Goal: Complete application form: Complete application form

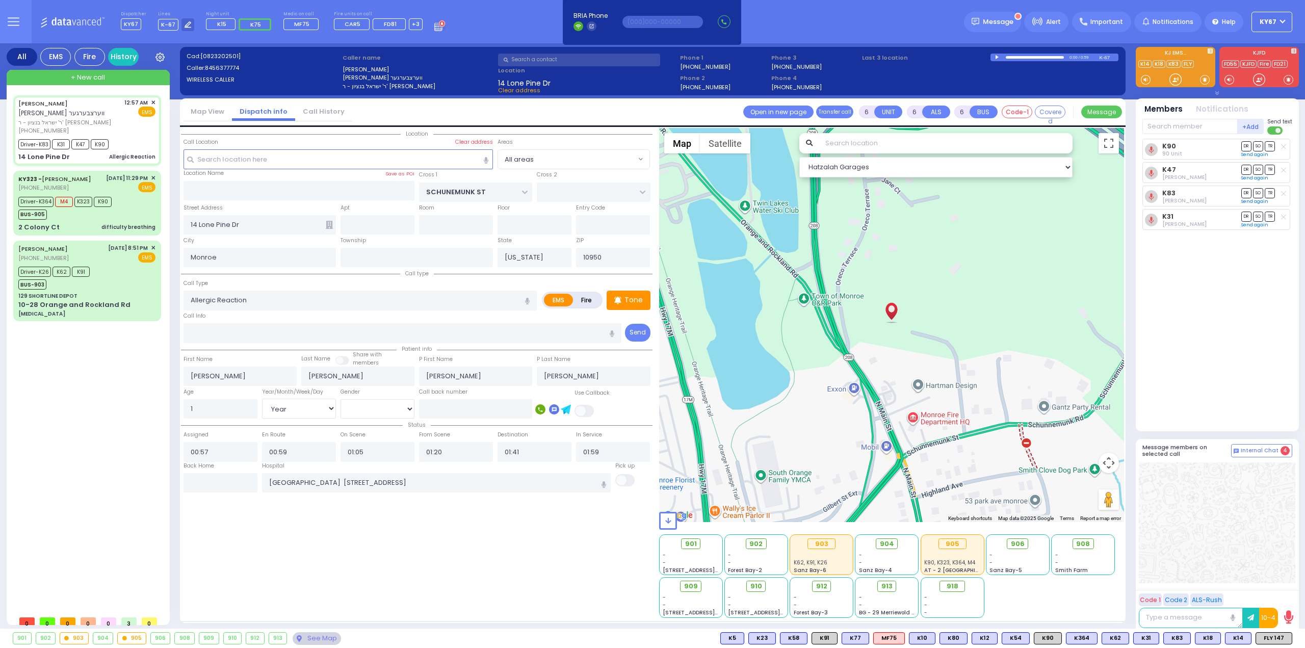
select select "Year"
select select "[DEMOGRAPHIC_DATA]"
click at [123, 275] on div "Driver-K26 K62 K91 BUS-903" at bounding box center [86, 276] width 137 height 25
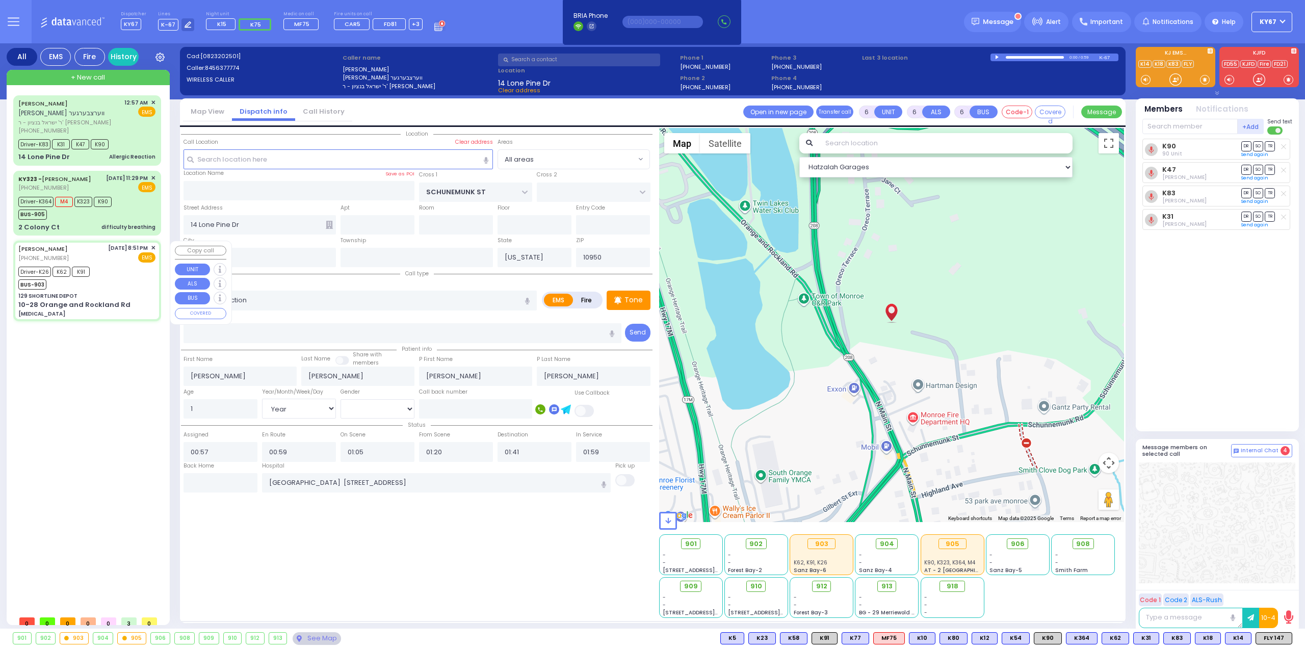
select select
type input "[MEDICAL_DATA]"
radio input "true"
type input "W69"
type input "Akiva"
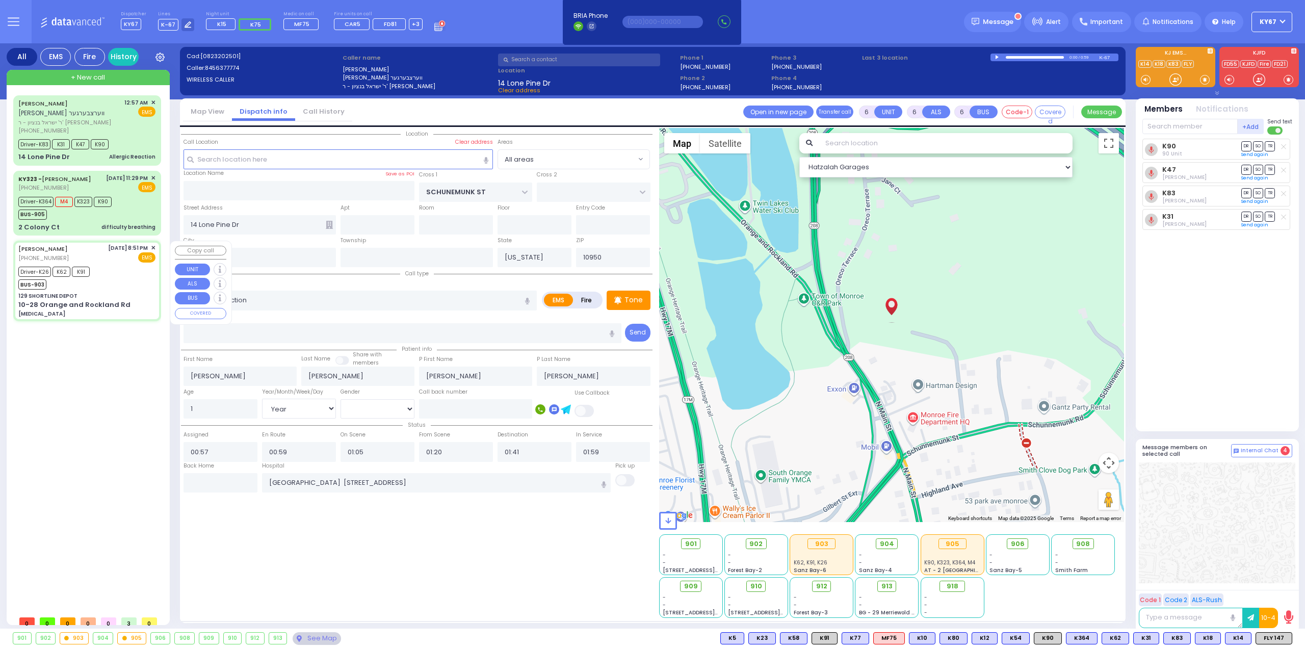
type input "[PERSON_NAME]"
type input "89"
select select "Year"
select select "[DEMOGRAPHIC_DATA]"
type input "20:51"
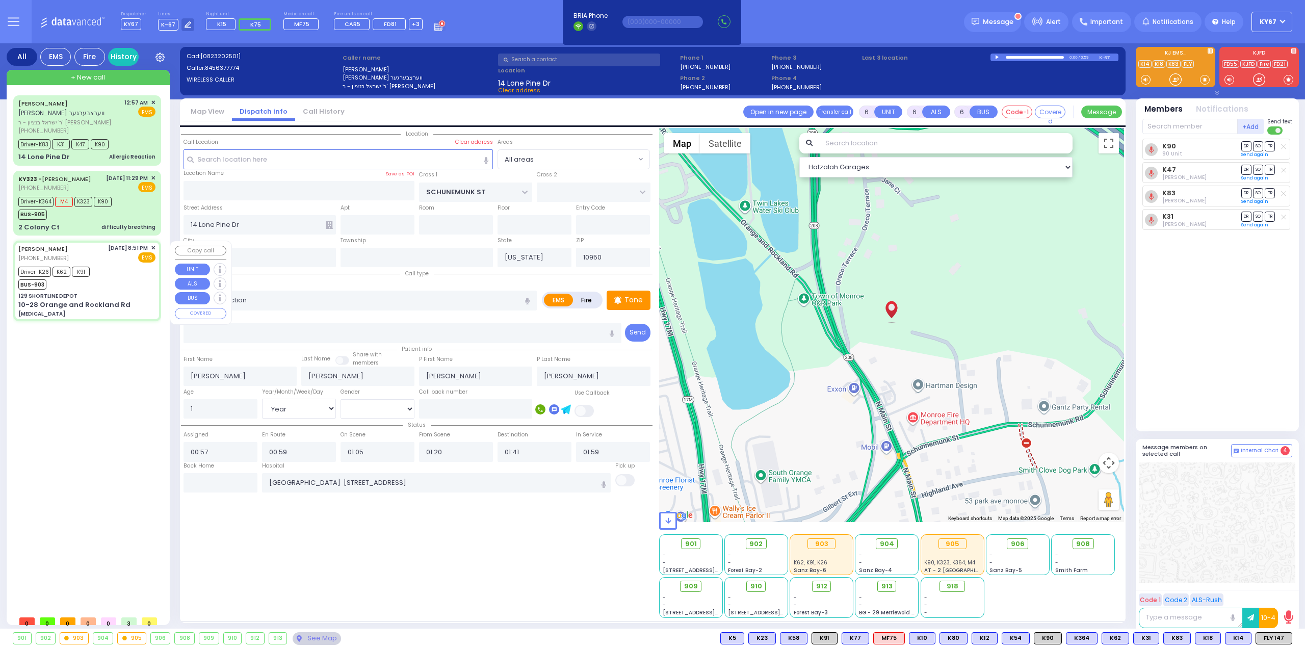
type input "20:59"
type input "21:05"
type input "21:09"
type input "22:45"
type input "23:18"
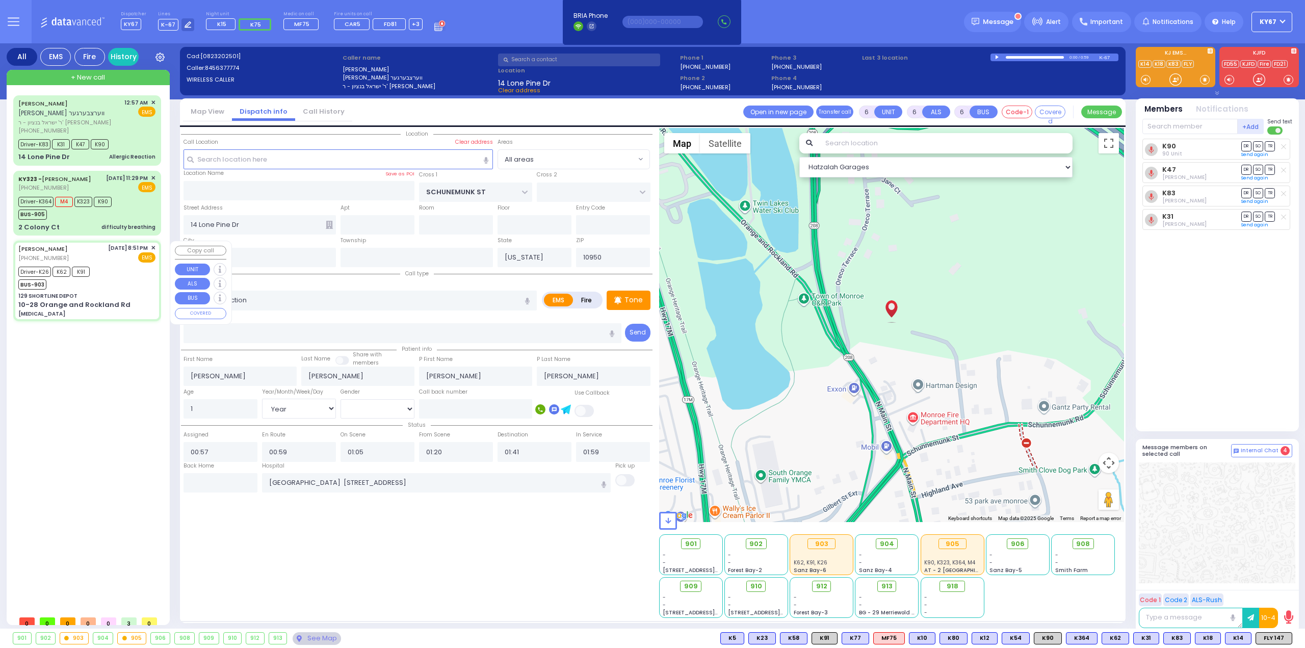
type input "[GEOGRAPHIC_DATA] ([GEOGRAPHIC_DATA])"
select select "Hatzalah Garages"
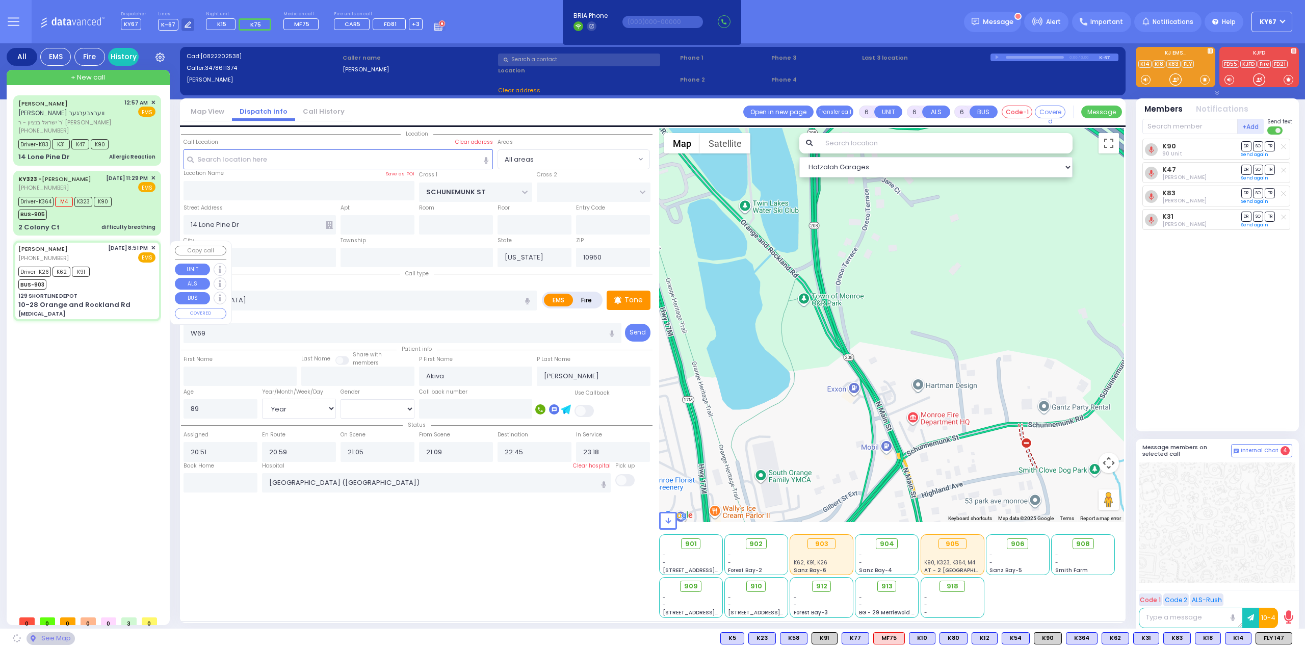
type input "129 SHORTLINE DEPOT"
type input "10-28 Orange and Rockland Rd"
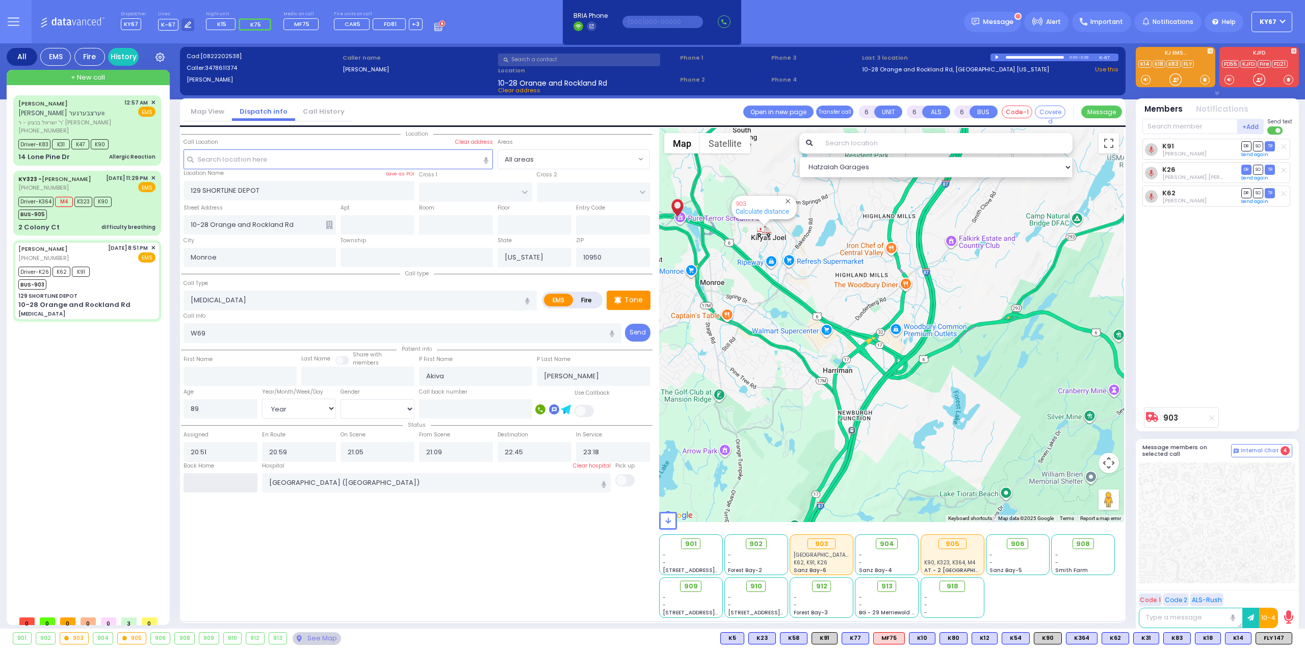
click at [219, 486] on input "text" at bounding box center [221, 482] width 74 height 19
click at [220, 485] on input "text" at bounding box center [221, 482] width 74 height 19
click at [222, 468] on div "Back Home" at bounding box center [221, 467] width 74 height 11
click at [213, 477] on input "text" at bounding box center [221, 482] width 74 height 19
click at [213, 478] on input "text" at bounding box center [221, 482] width 74 height 19
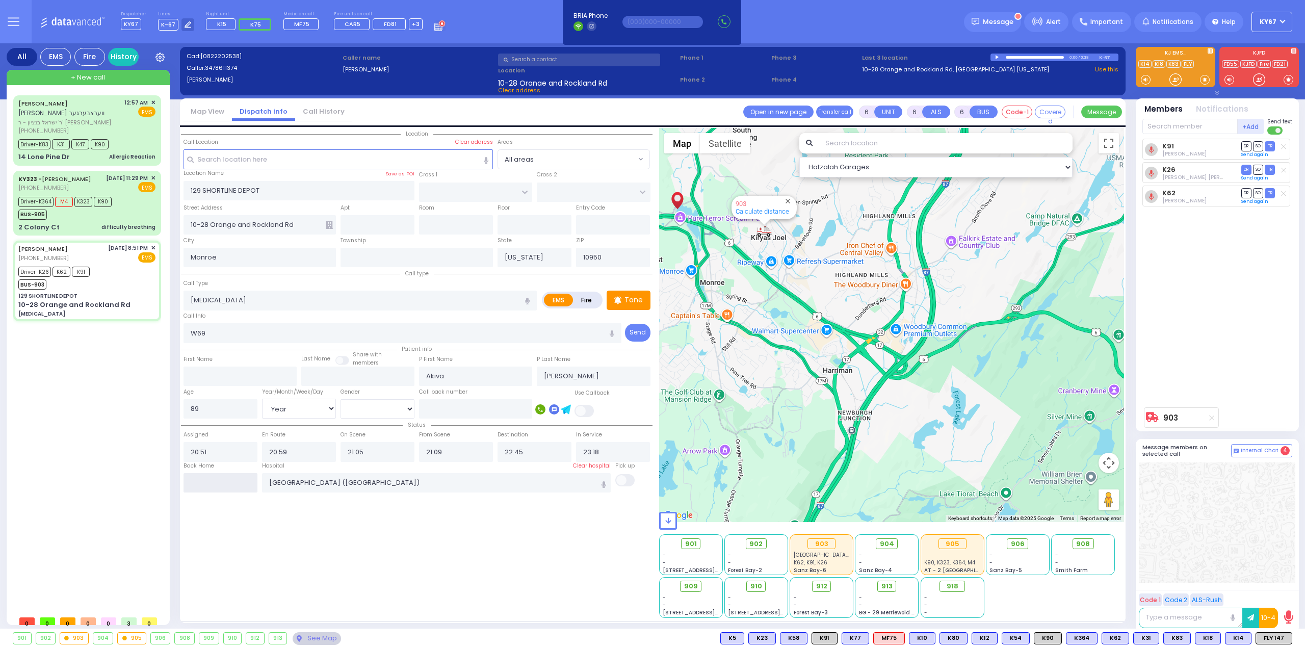
type input "02:05"
select select
radio input "true"
select select
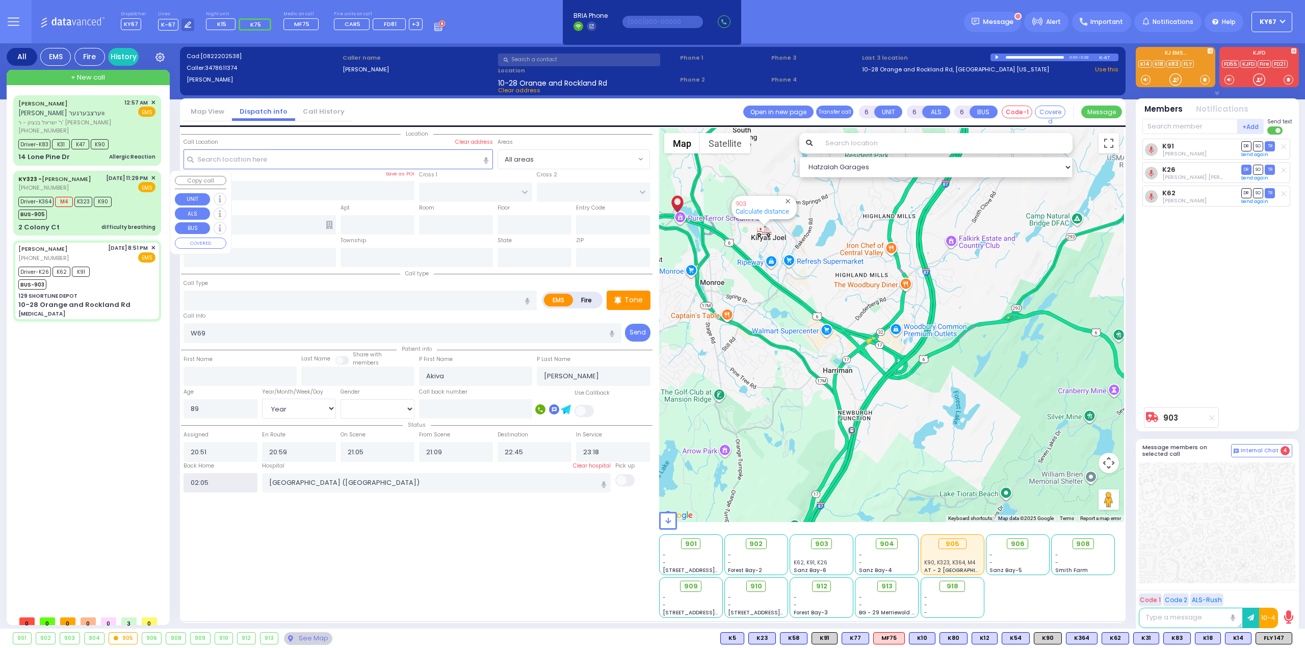
select select
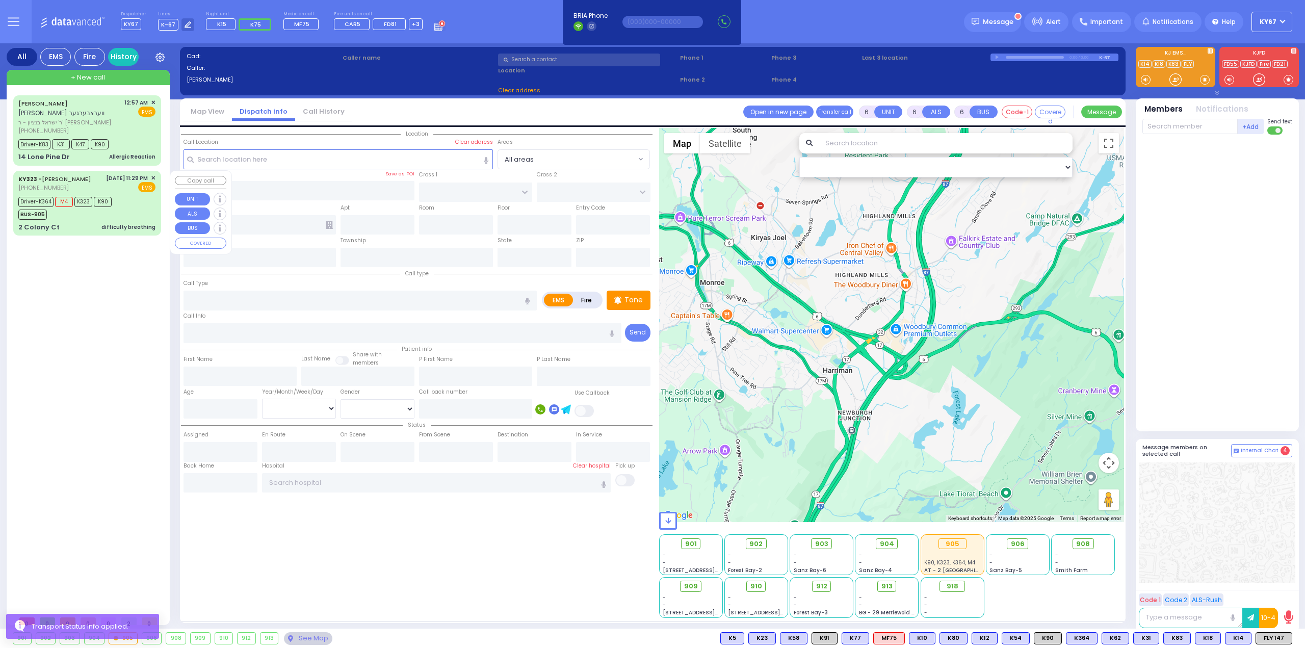
click at [82, 225] on div "2 Colony Ct difficulty breathing" at bounding box center [86, 227] width 137 height 10
select select
type input "difficulty breathing"
radio input "true"
type input "[PERSON_NAME]"
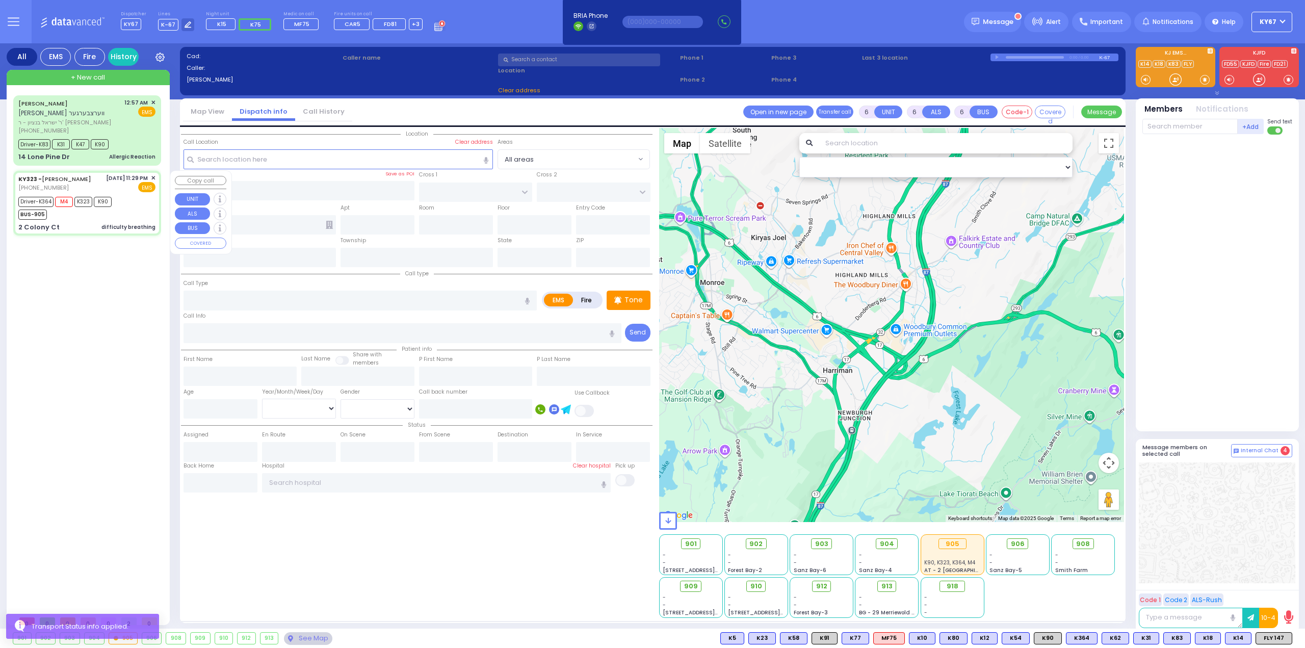
type input "[PERSON_NAME]"
type input "5"
select select "Year"
select select "[DEMOGRAPHIC_DATA]"
type input "23:29"
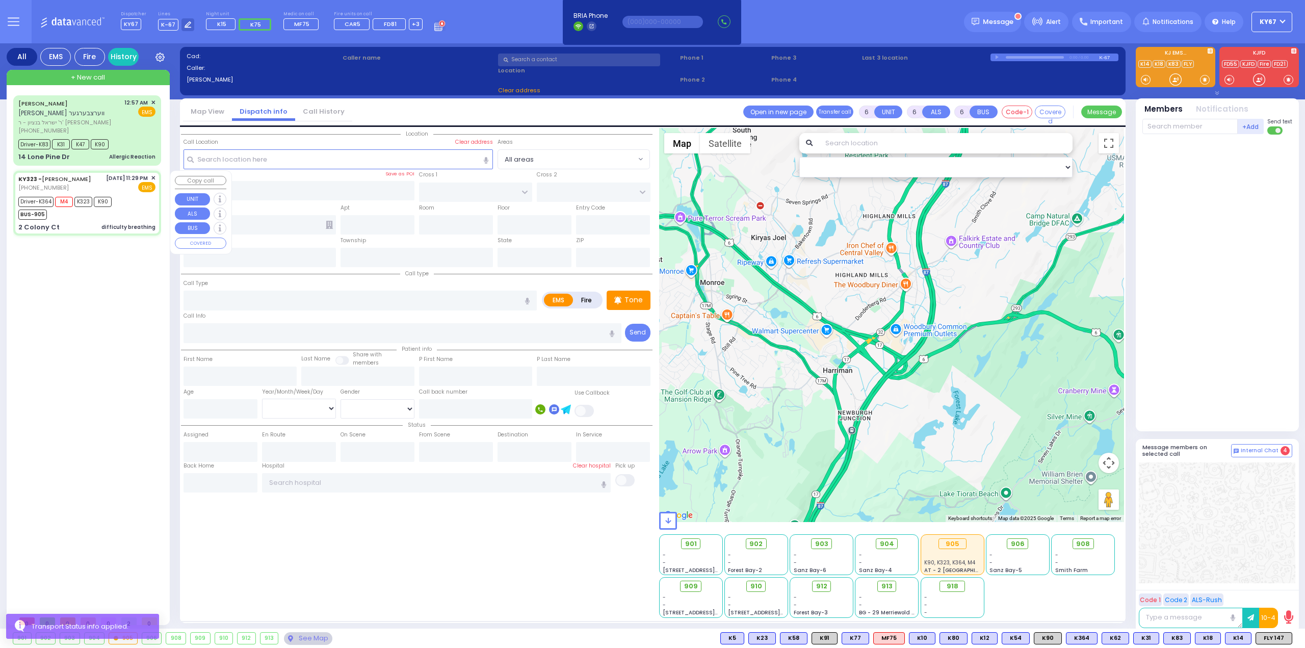
type input "23:31"
type input "23:33"
type input "00:01"
type input "00:25"
type input "00:32"
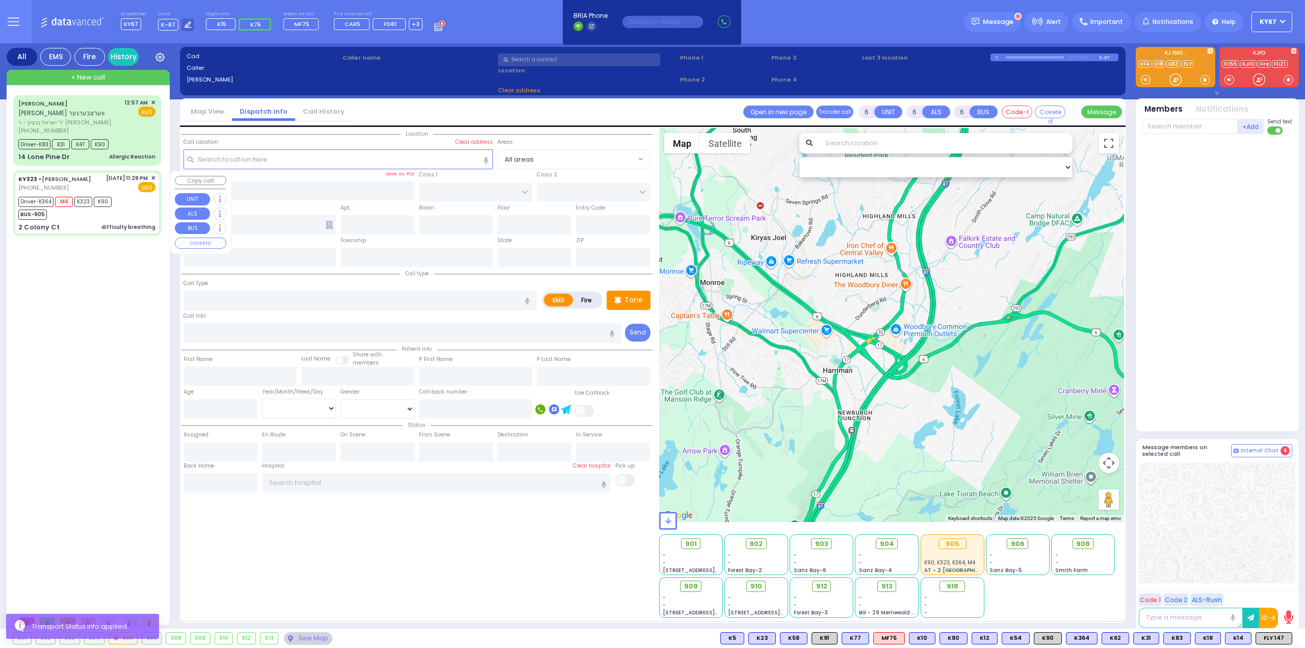
type input "[GEOGRAPHIC_DATA] [STREET_ADDRESS]"
select select "Hatzalah Garages"
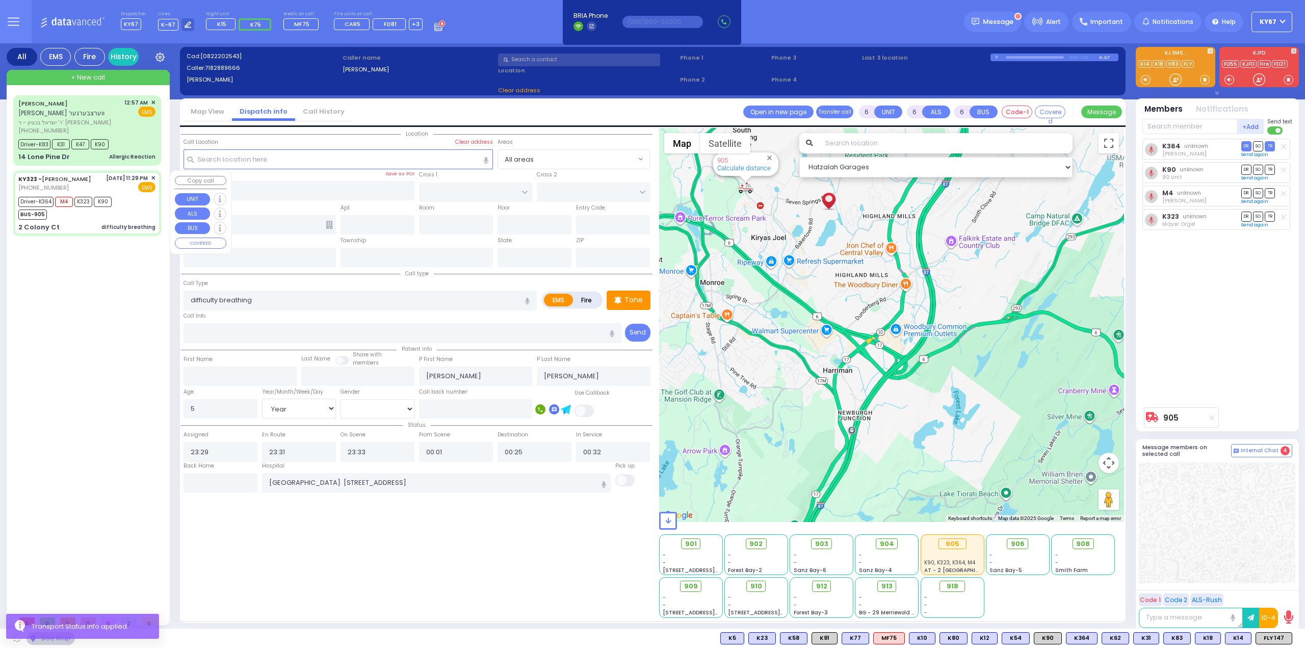
type input "2 Colony Ct"
type input "Monroe"
type input "[US_STATE]"
type input "10950"
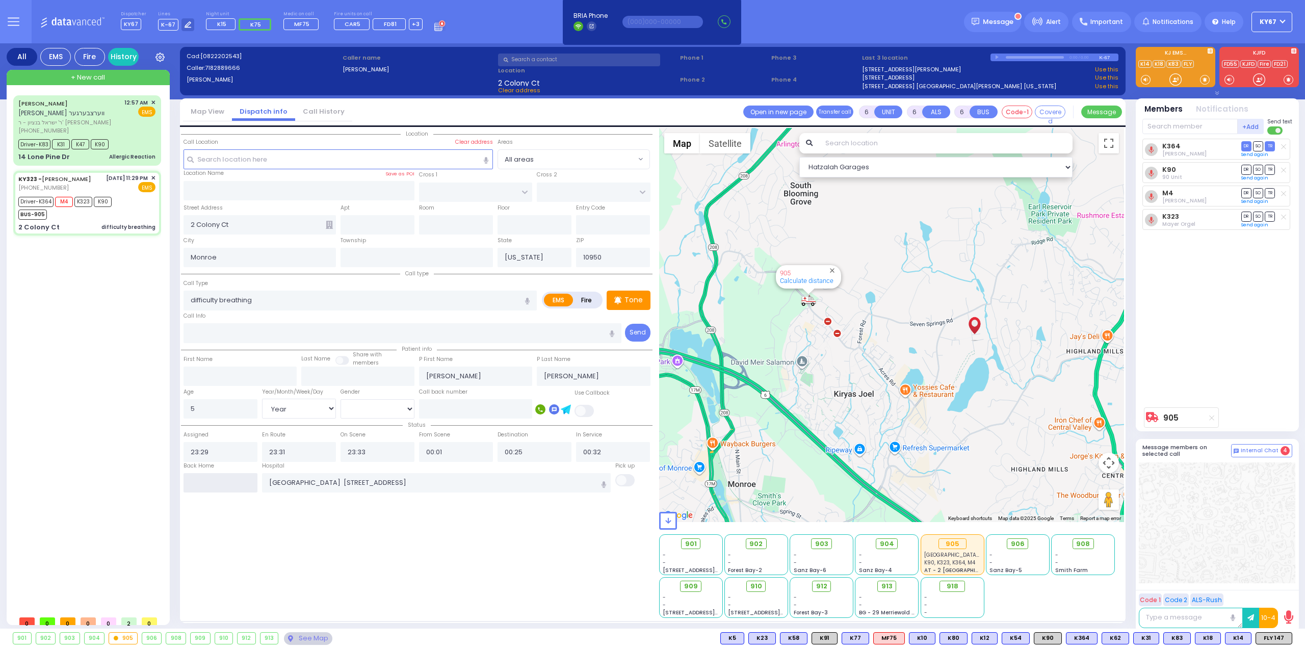
click at [227, 486] on input "text" at bounding box center [221, 482] width 74 height 19
type input "02:05"
select select
radio input "true"
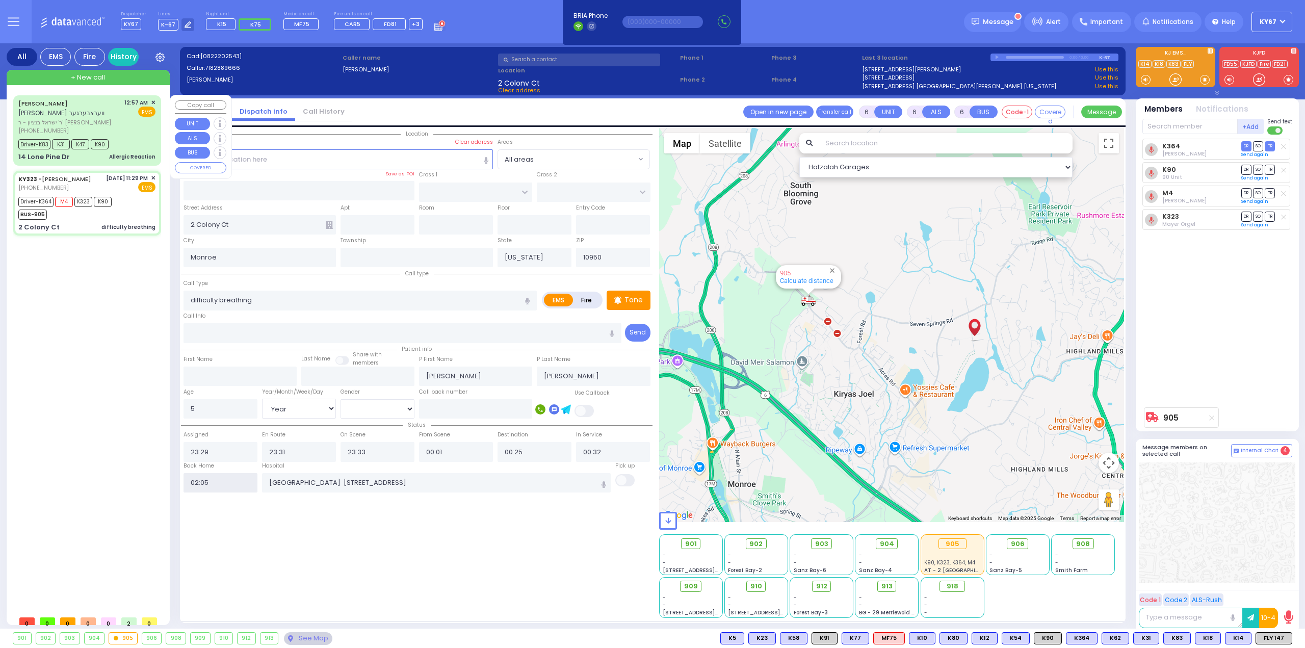
select select
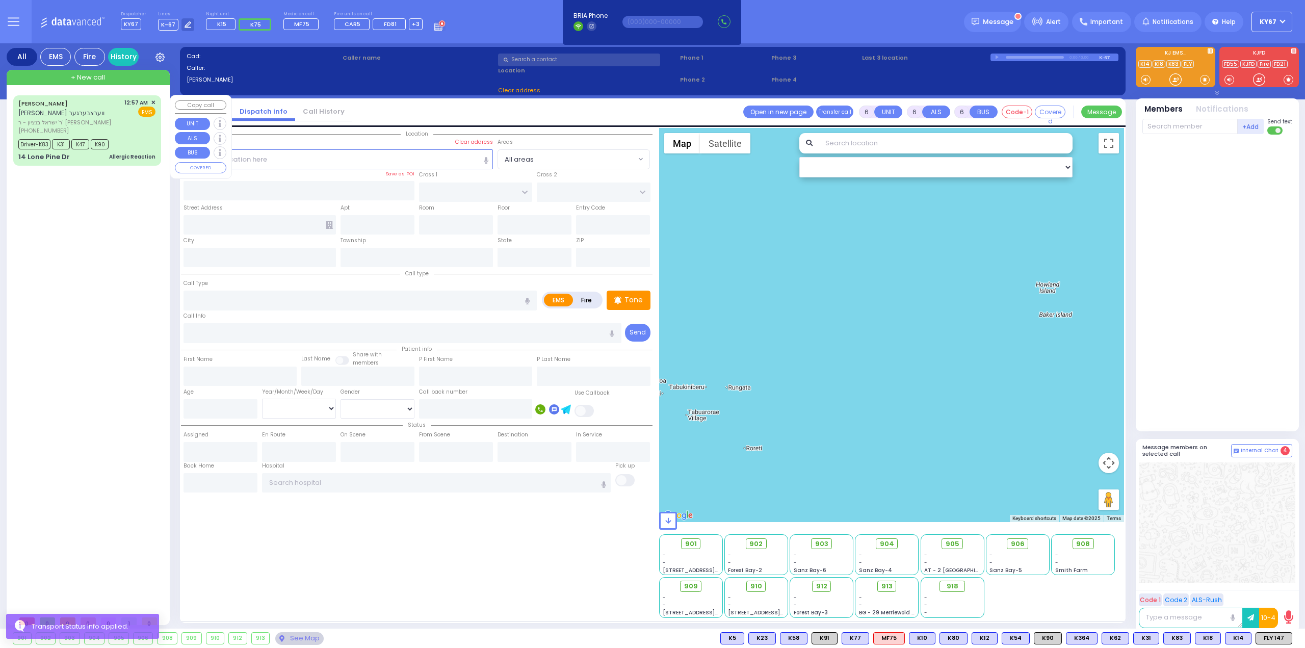
click at [130, 137] on div "Driver-K83 K31 K47 K90" at bounding box center [86, 143] width 137 height 13
select select
type input "Allergic Reaction"
radio input "true"
type input "[PERSON_NAME]"
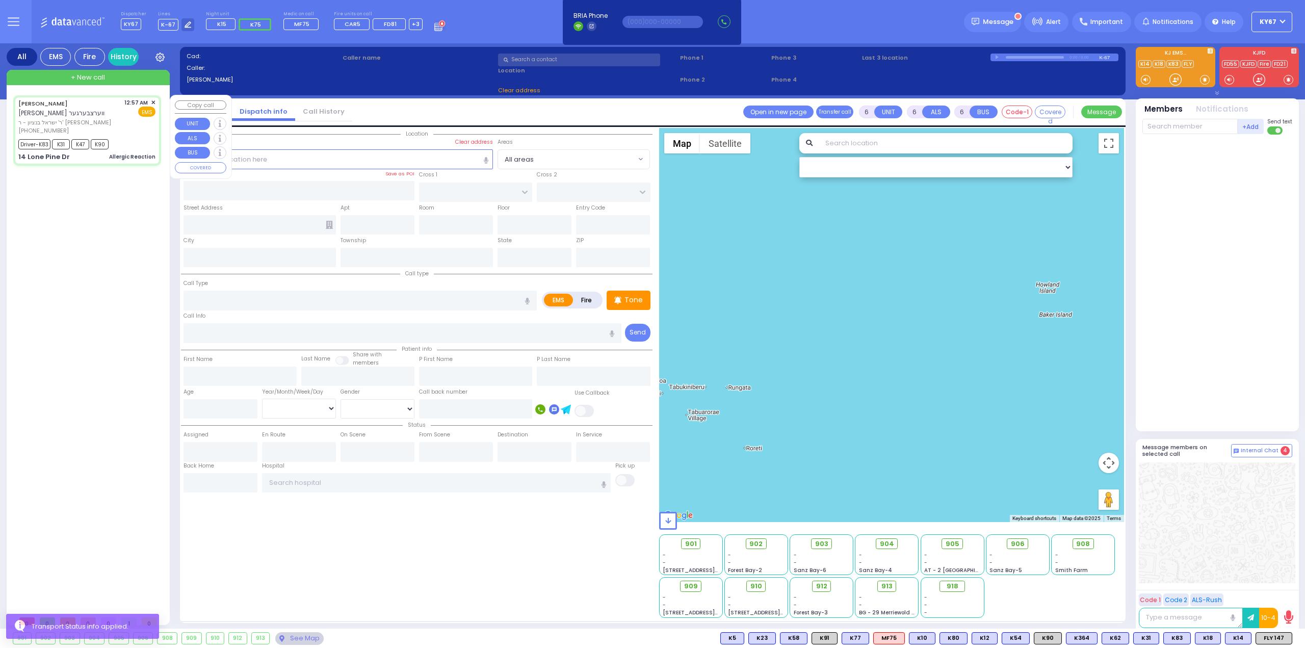
type input "[PERSON_NAME]"
type input "1"
select select "Year"
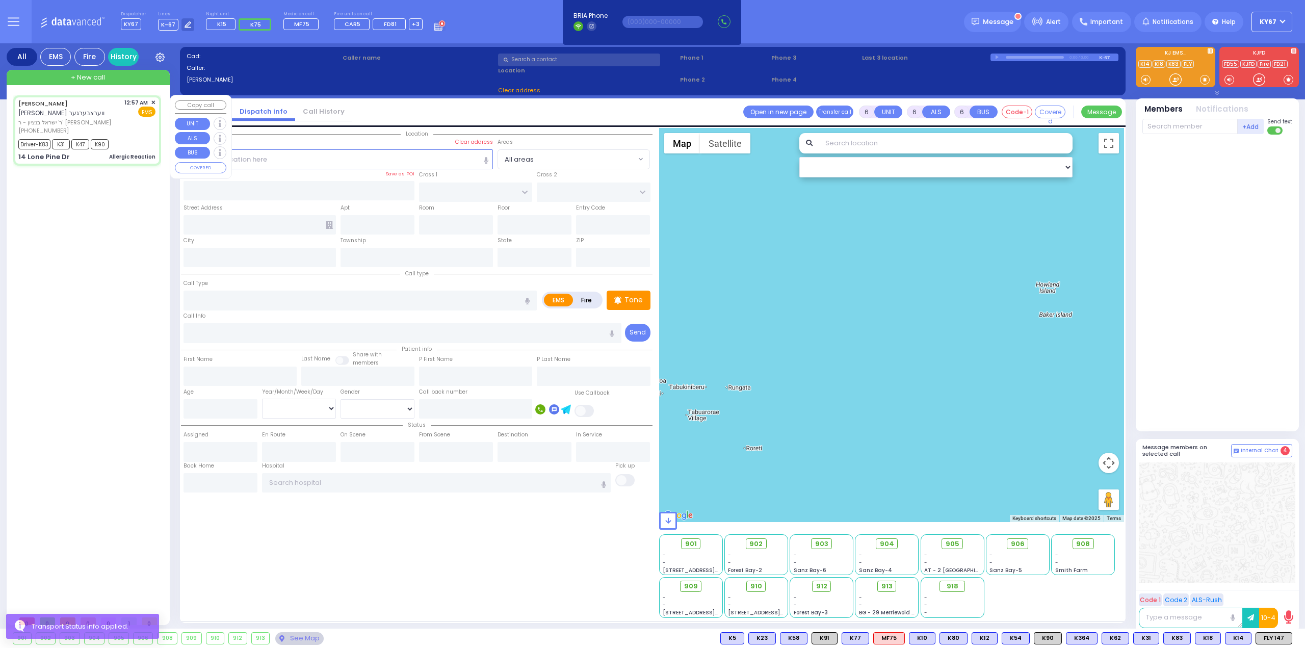
select select "[DEMOGRAPHIC_DATA]"
type input "00:57"
type input "00:59"
type input "01:05"
type input "01:20"
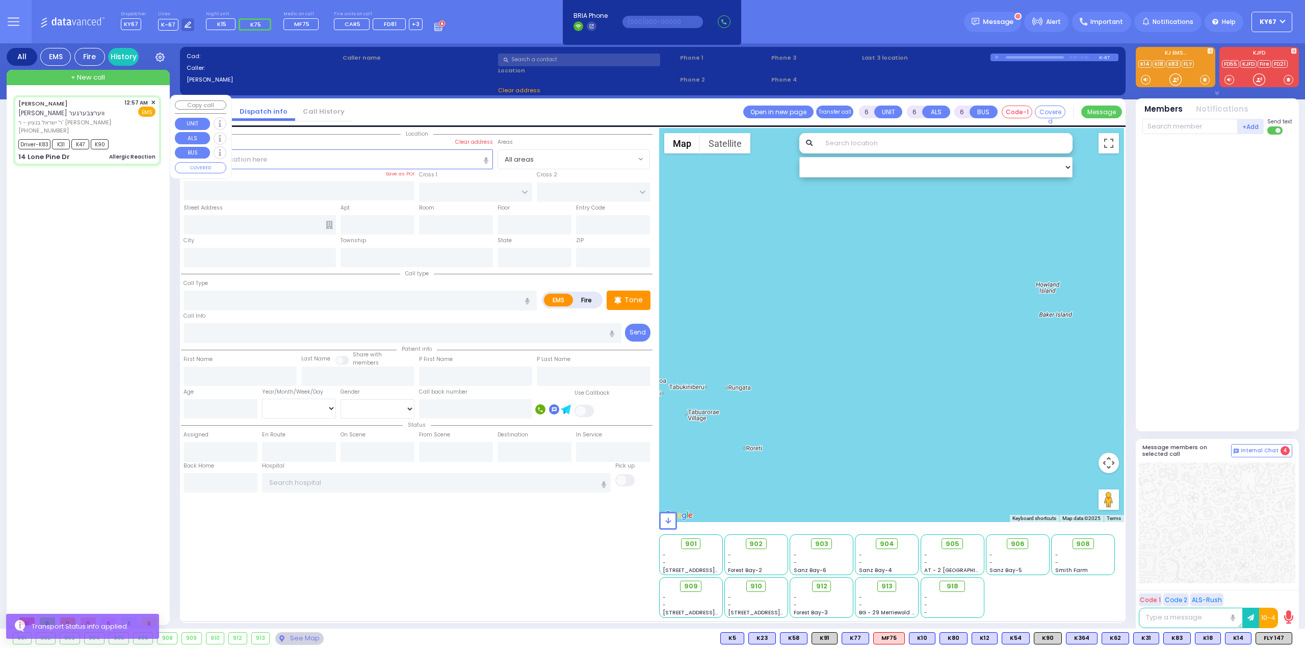
type input "01:41"
type input "01:59"
type input "[GEOGRAPHIC_DATA] [STREET_ADDRESS]"
type input "SCHUNEMUNK ST"
type input "14 Lone Pine Dr"
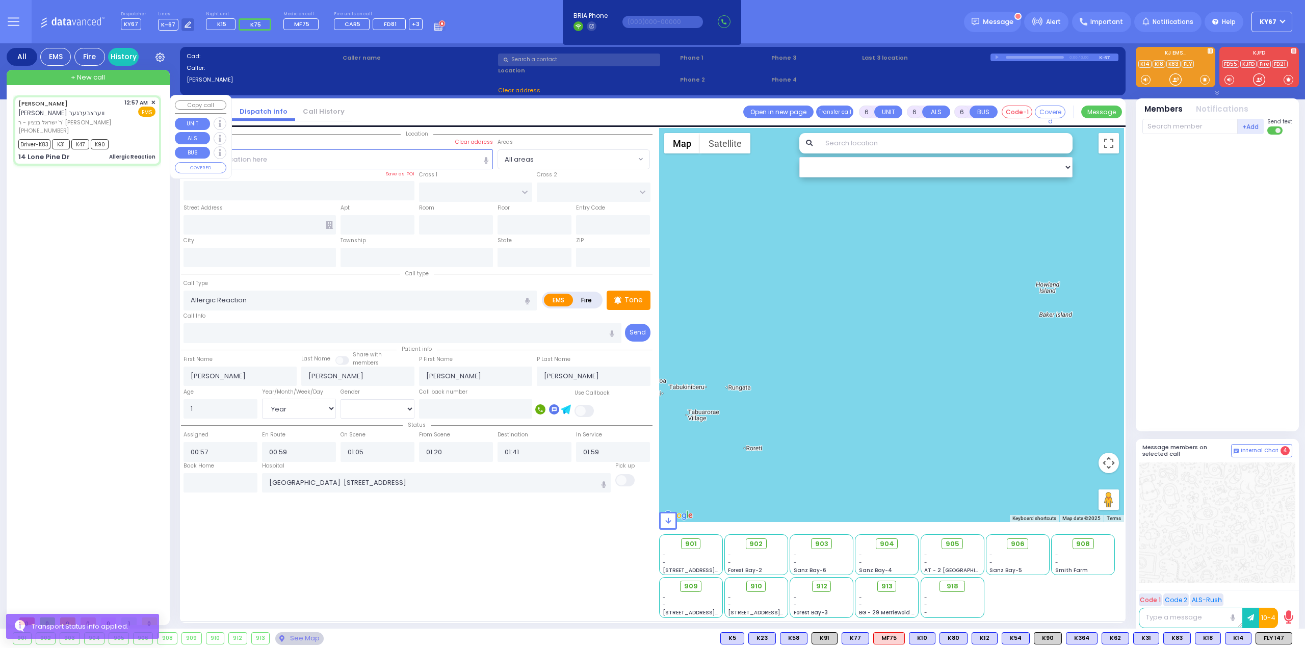
type input "Monroe"
type input "[US_STATE]"
type input "10950"
select select "Hatzalah Garages"
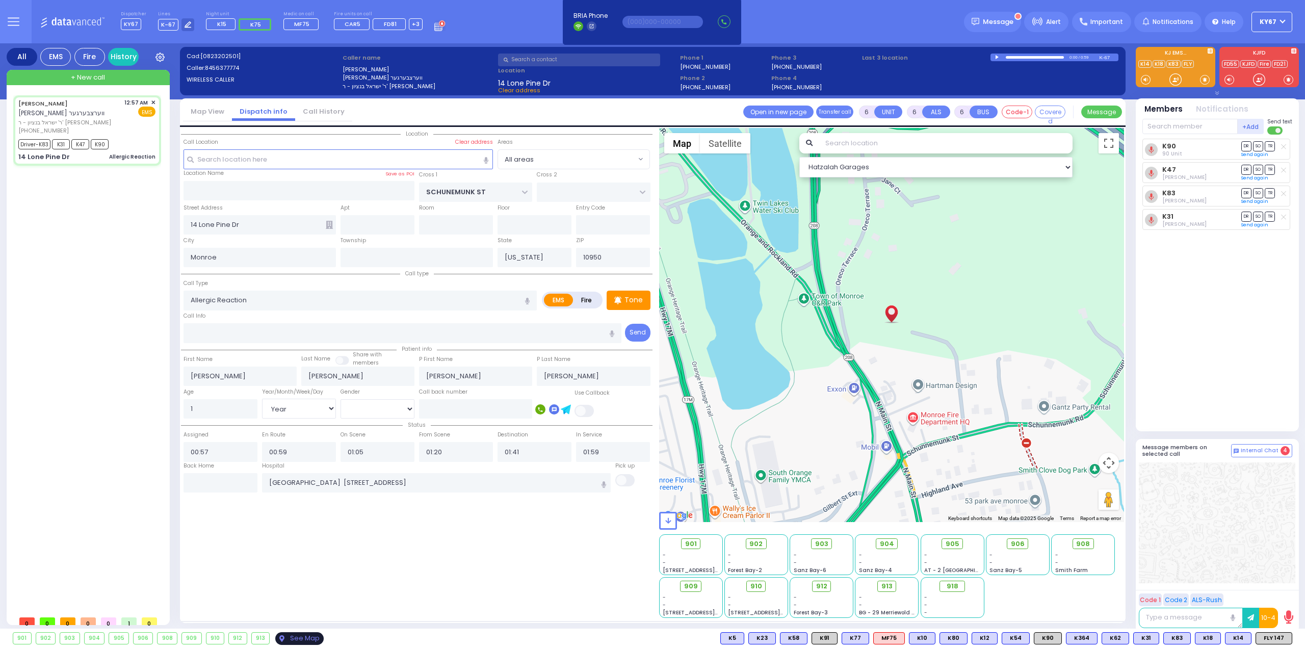
click at [303, 640] on div "See Map" at bounding box center [299, 638] width 48 height 13
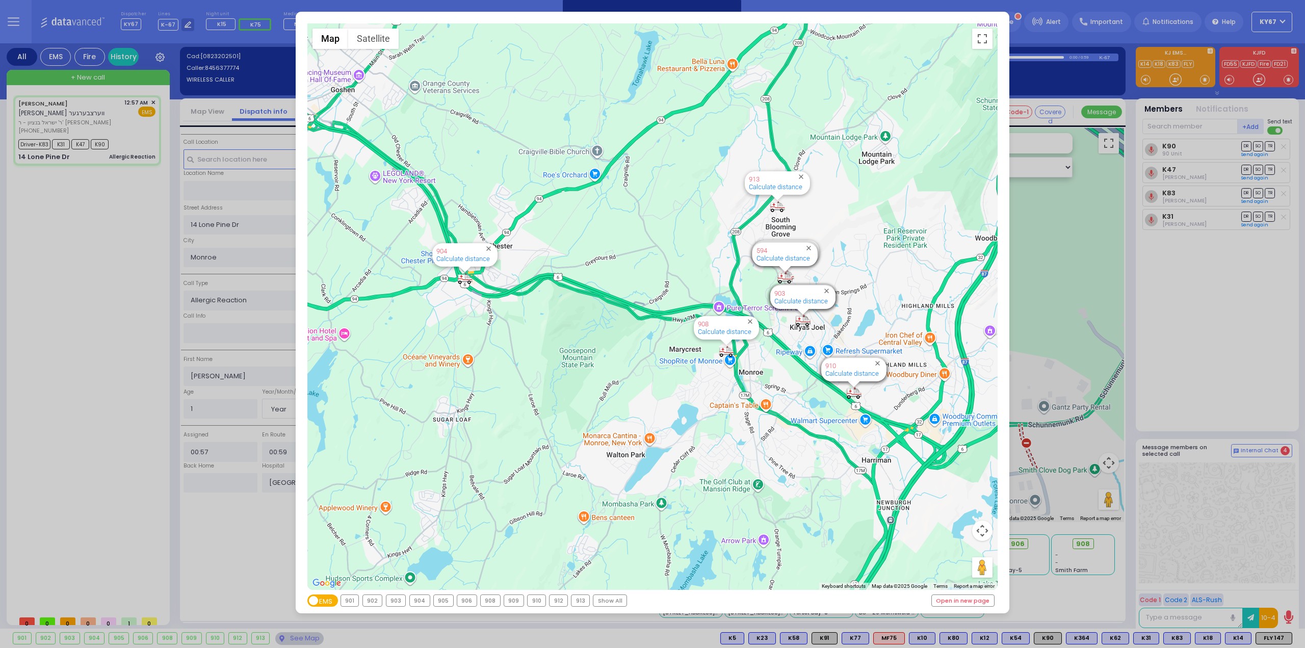
click at [1255, 395] on div "← Move left → Move right ↑ Move up ↓ Move down + Zoom in - Zoom out Home Jump l…" at bounding box center [652, 324] width 1305 height 648
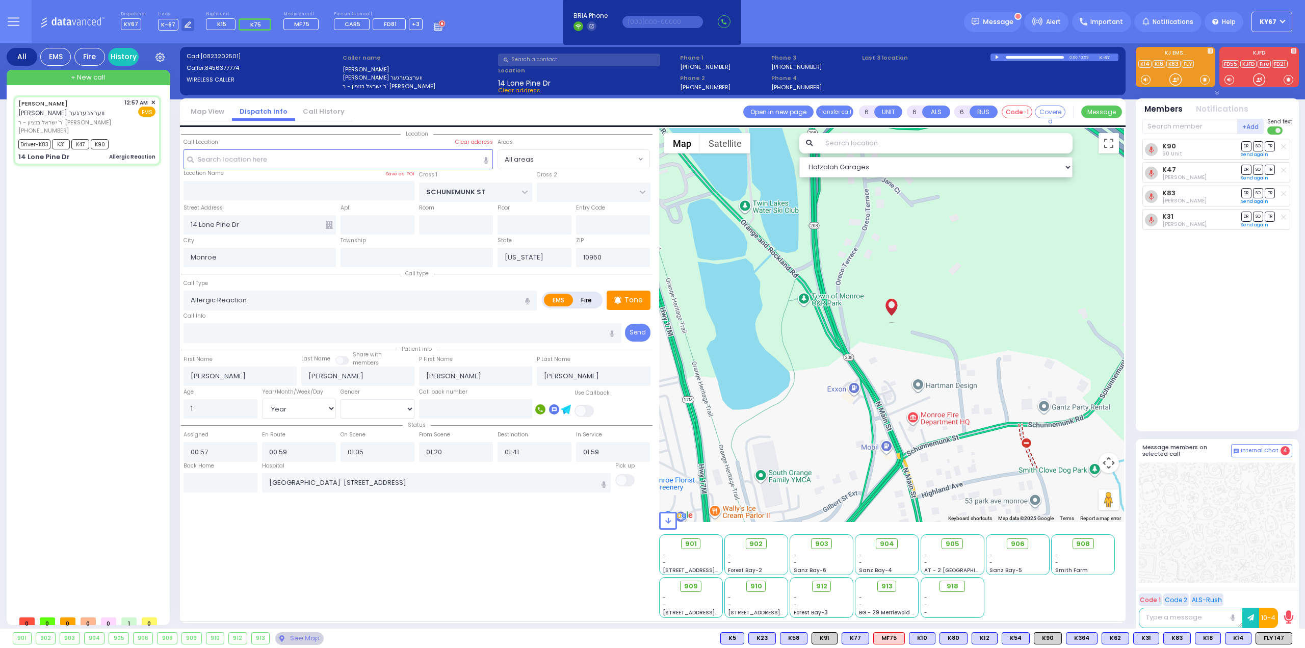
click at [8, 23] on icon at bounding box center [14, 22] width 12 height 12
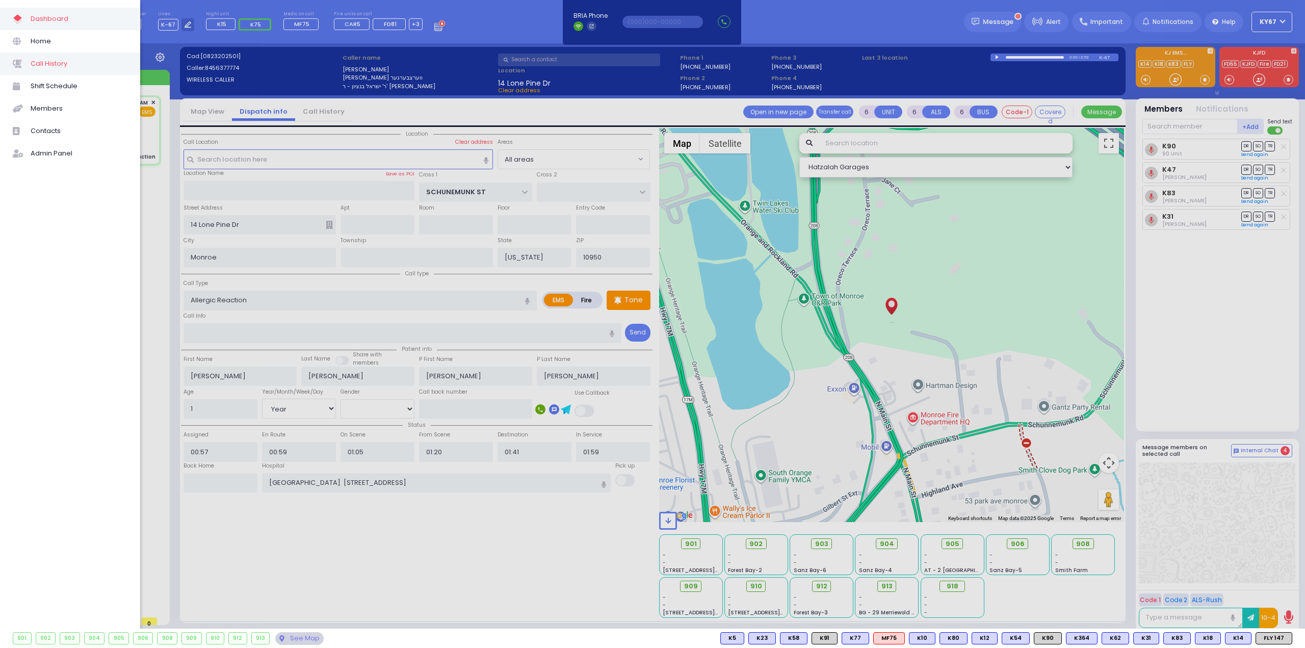
click at [50, 60] on span "Call History" at bounding box center [79, 63] width 97 height 13
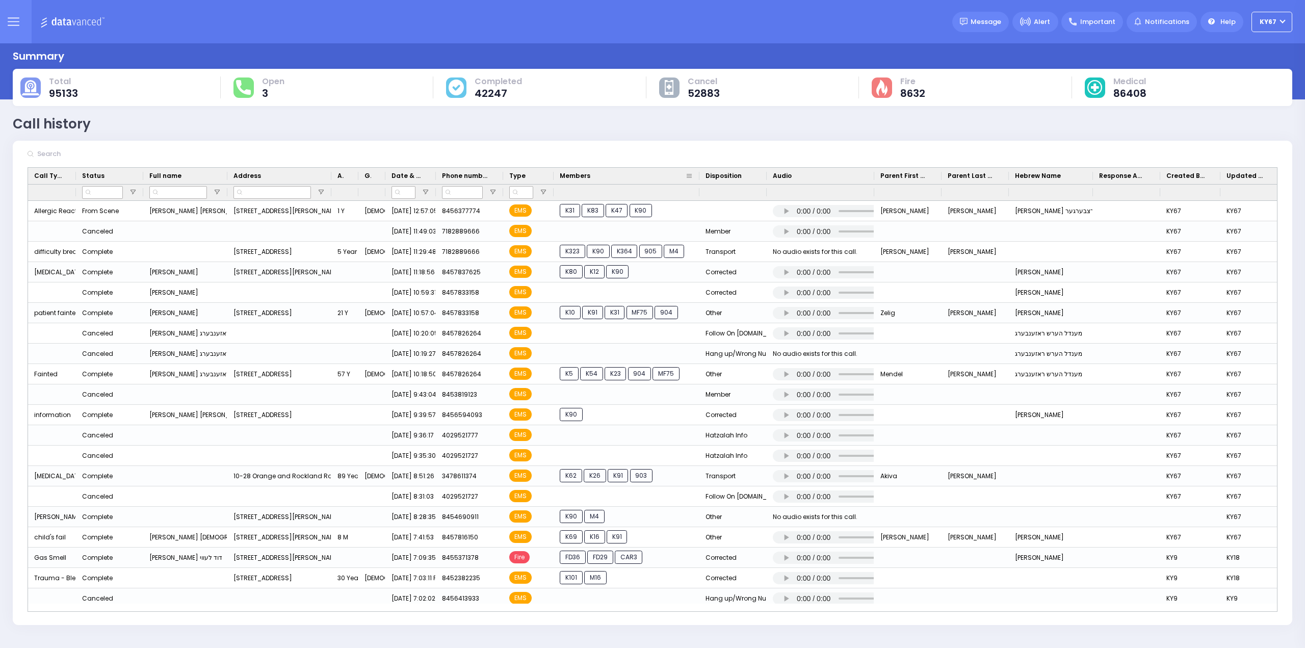
drag, startPoint x: 619, startPoint y: 170, endPoint x: 698, endPoint y: 171, distance: 78.5
click at [698, 171] on div at bounding box center [700, 176] width 4 height 16
click at [15, 20] on icon at bounding box center [14, 22] width 12 height 12
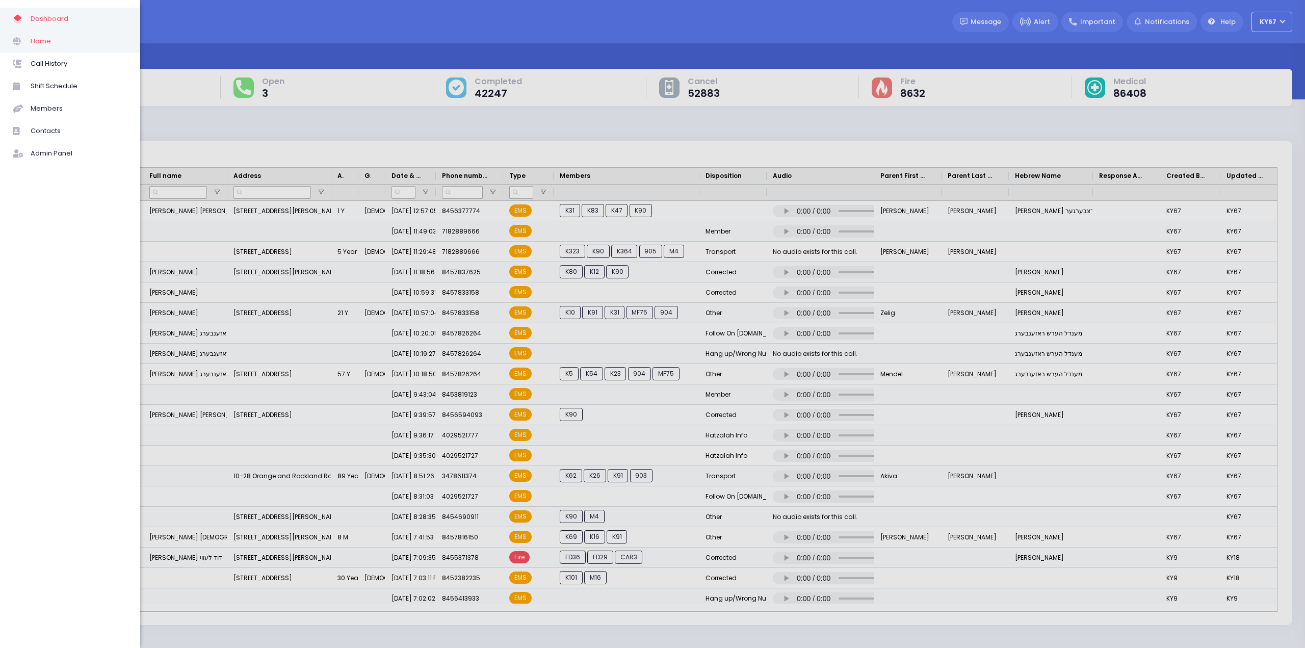
click at [76, 48] on link "Home" at bounding box center [70, 41] width 140 height 22
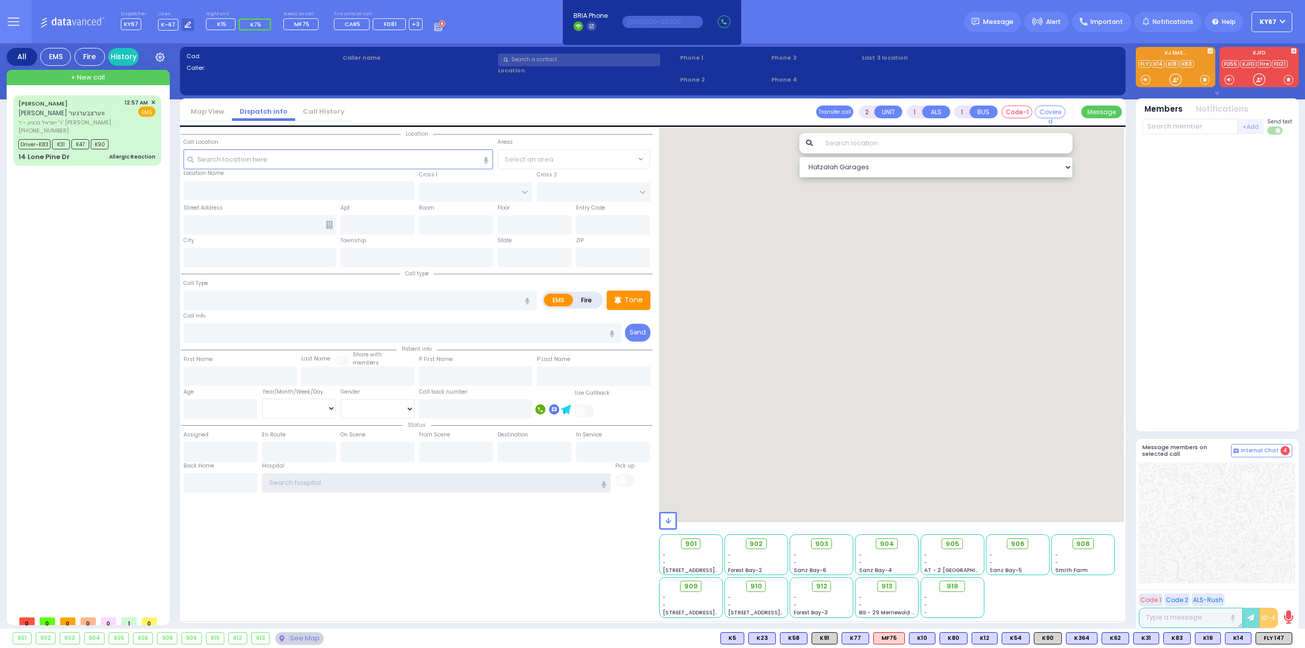
type input "Ky67"
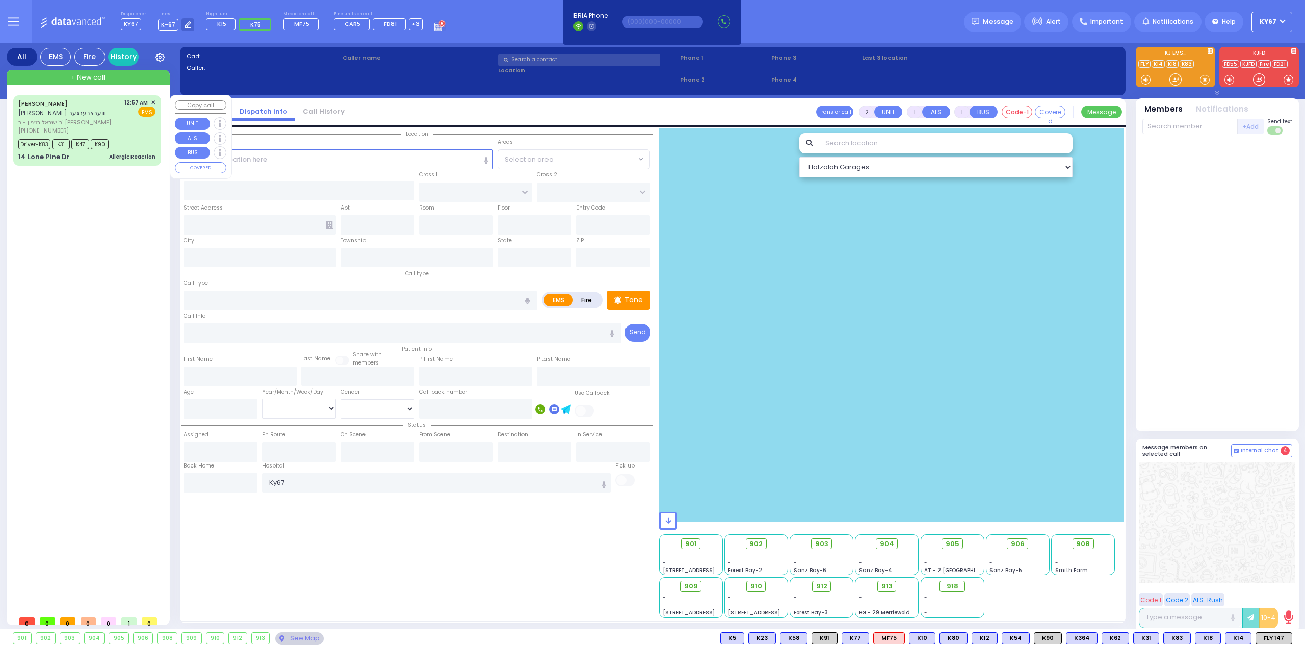
click at [121, 126] on div "[PHONE_NUMBER]" at bounding box center [69, 130] width 102 height 9
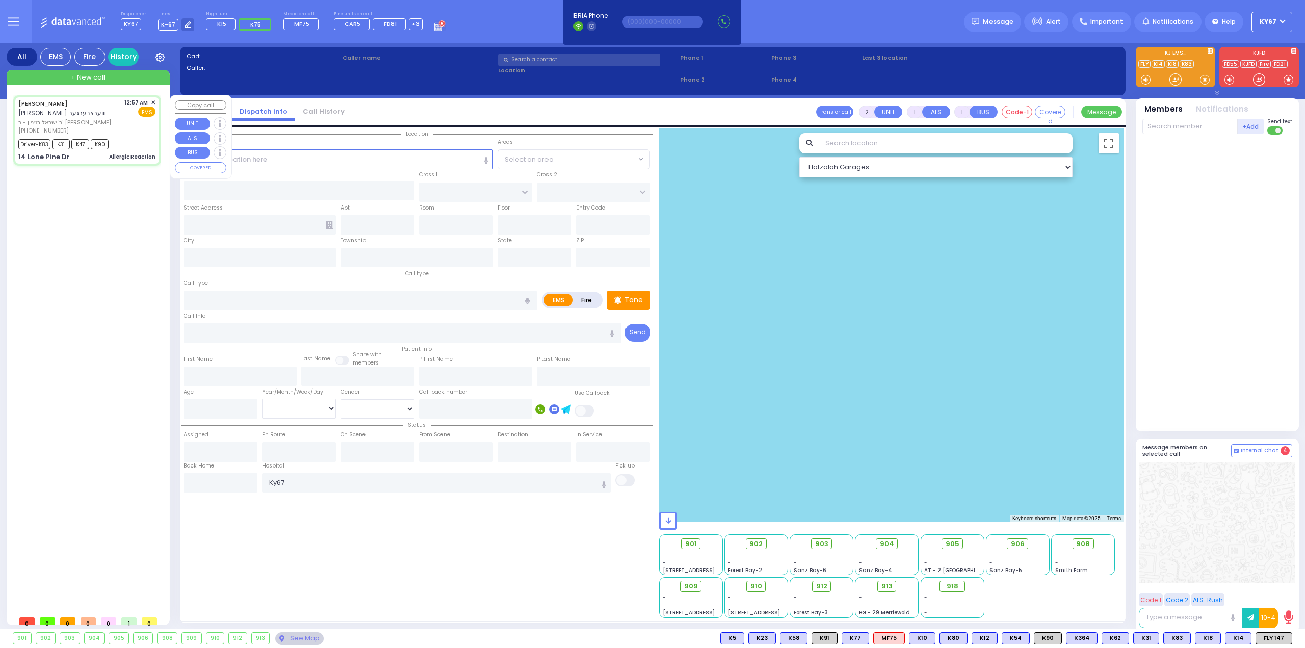
type input "6"
select select
type input "Allergic Reaction"
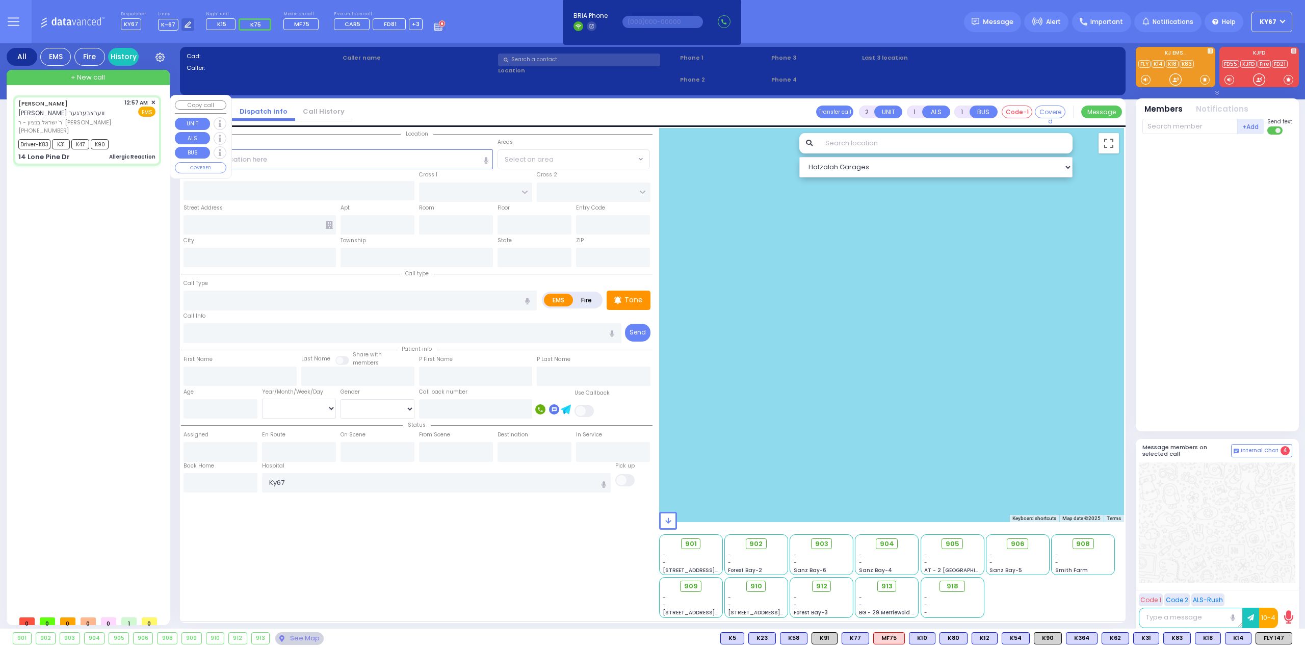
radio input "true"
type input "[PERSON_NAME]"
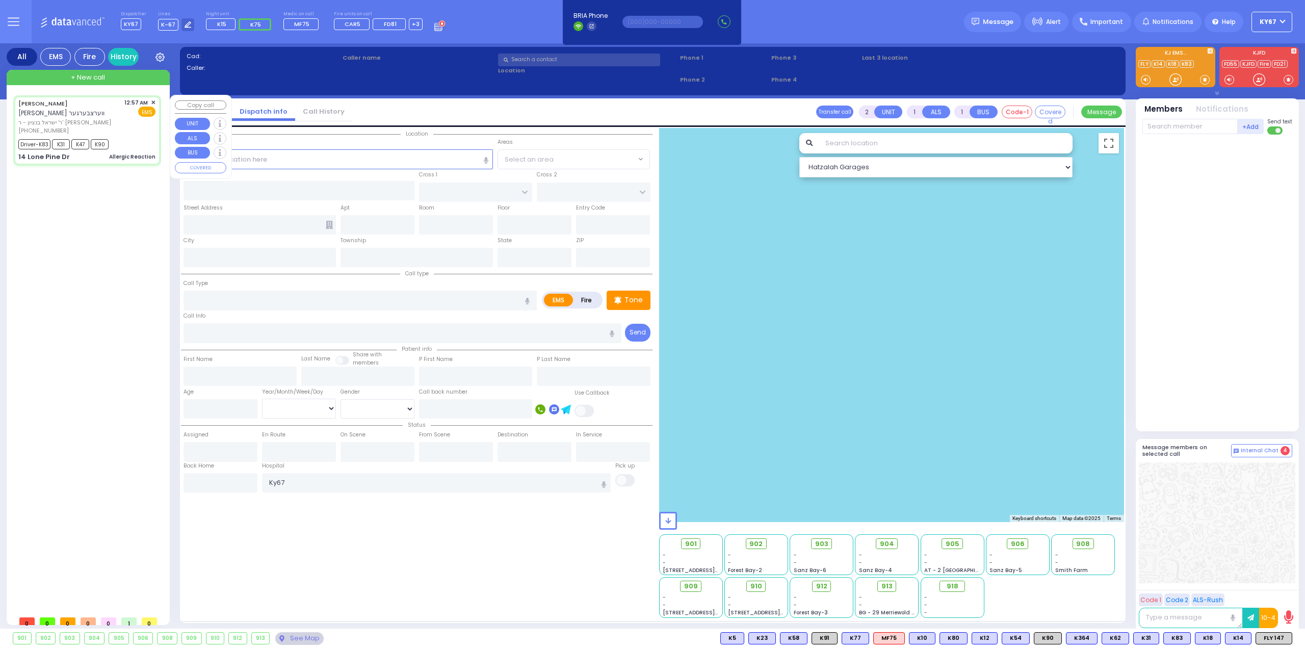
type input "1"
select select "Year"
select select "[DEMOGRAPHIC_DATA]"
type input "00:57"
type input "00:59"
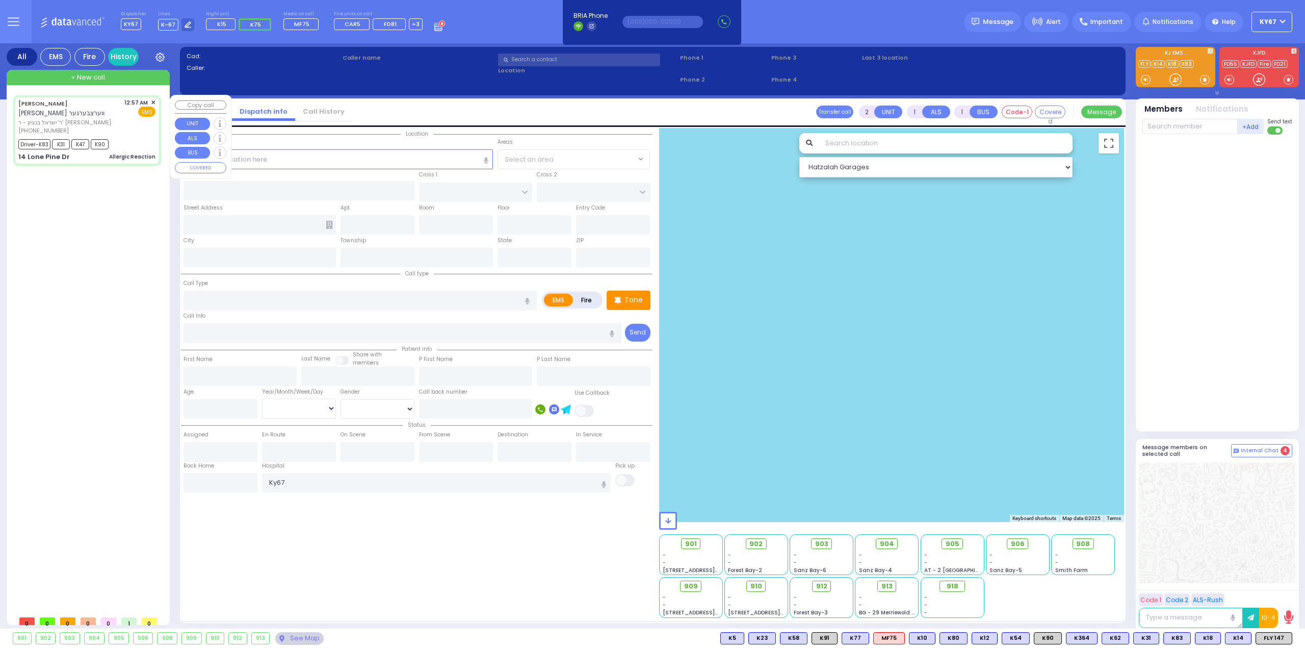
type input "01:05"
type input "01:20"
type input "01:41"
type input "01:59"
type input "[GEOGRAPHIC_DATA] [STREET_ADDRESS]"
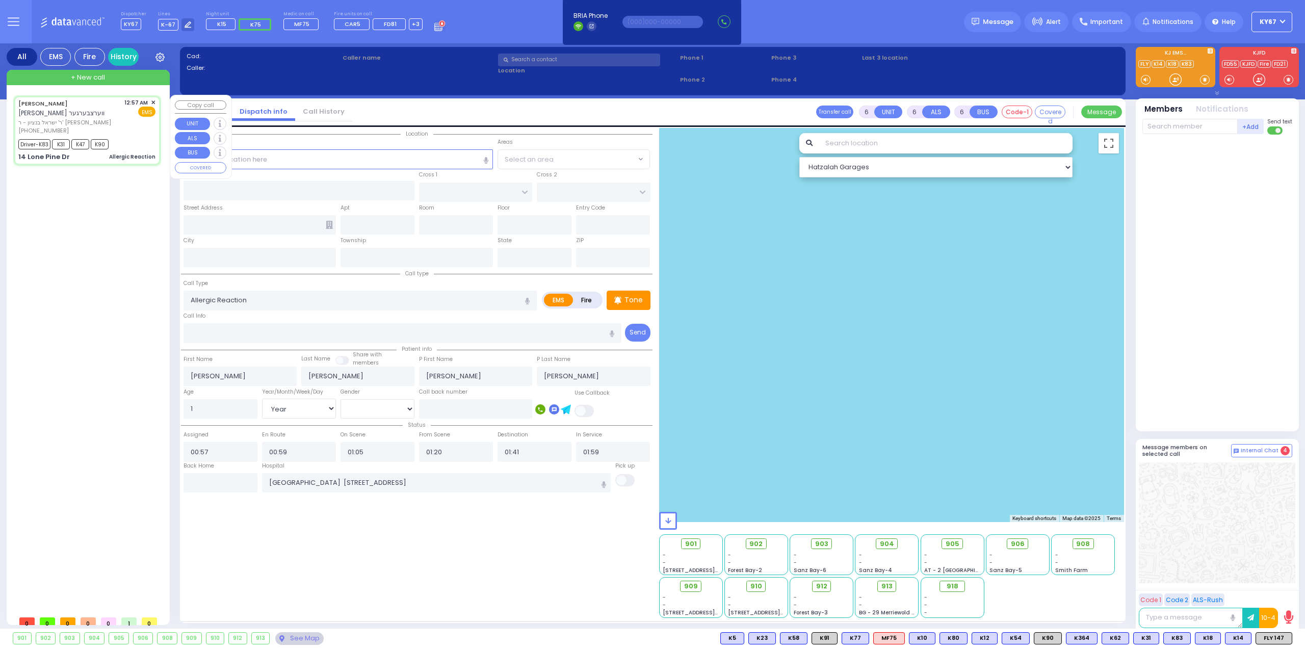
type input "SCHUNEMUNK ST"
type input "14 Lone Pine Dr"
type input "Monroe"
type input "[US_STATE]"
type input "10950"
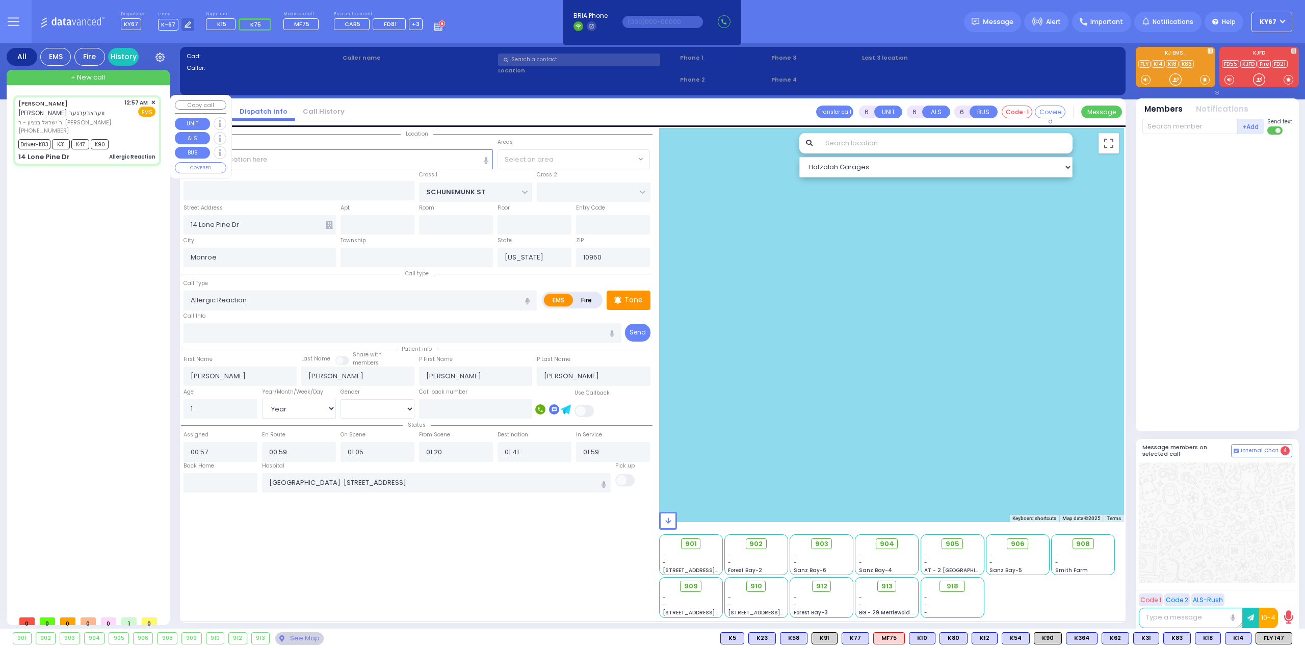
select select "Hatzalah Garages"
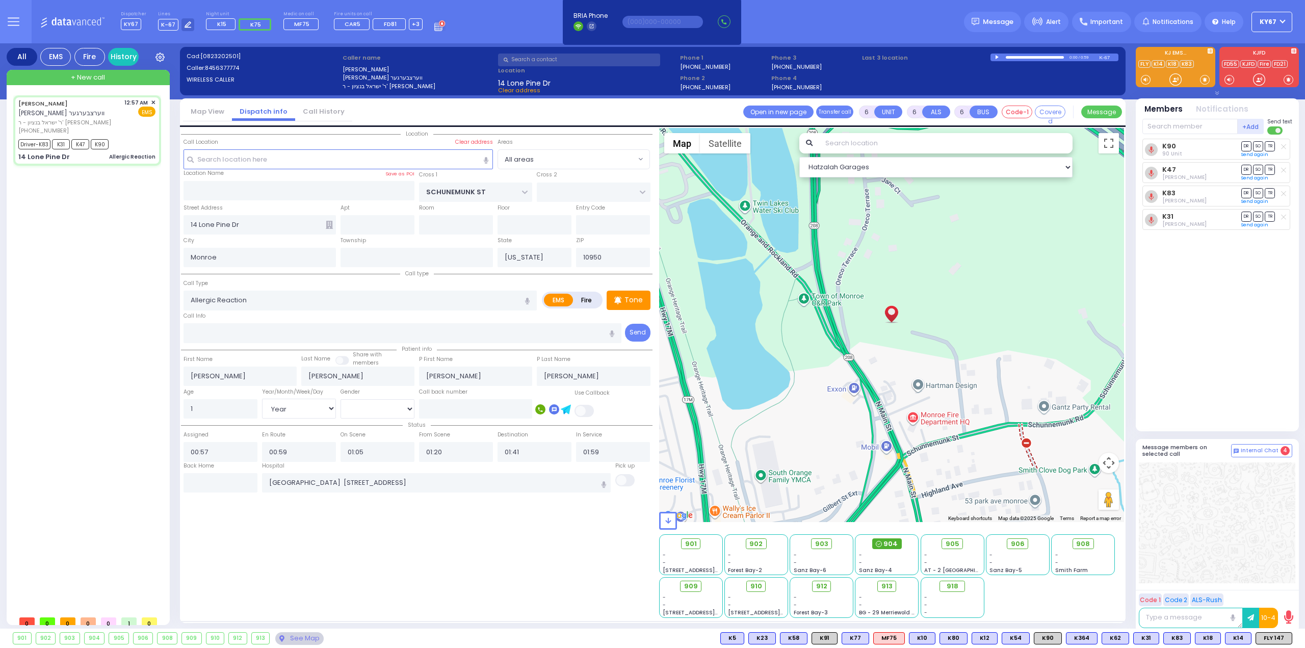
click at [891, 543] on span "904" at bounding box center [891, 544] width 14 height 10
select select
radio input "true"
select select "Year"
select select "[DEMOGRAPHIC_DATA]"
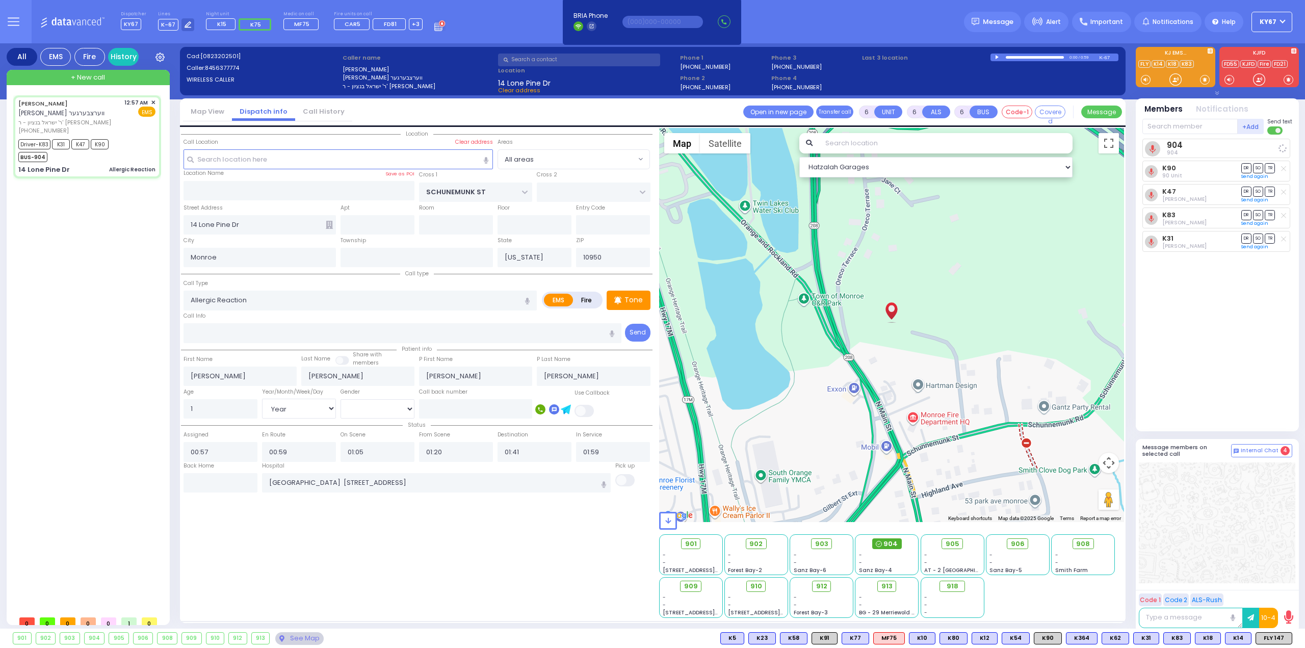
select select "Hatzalah Garages"
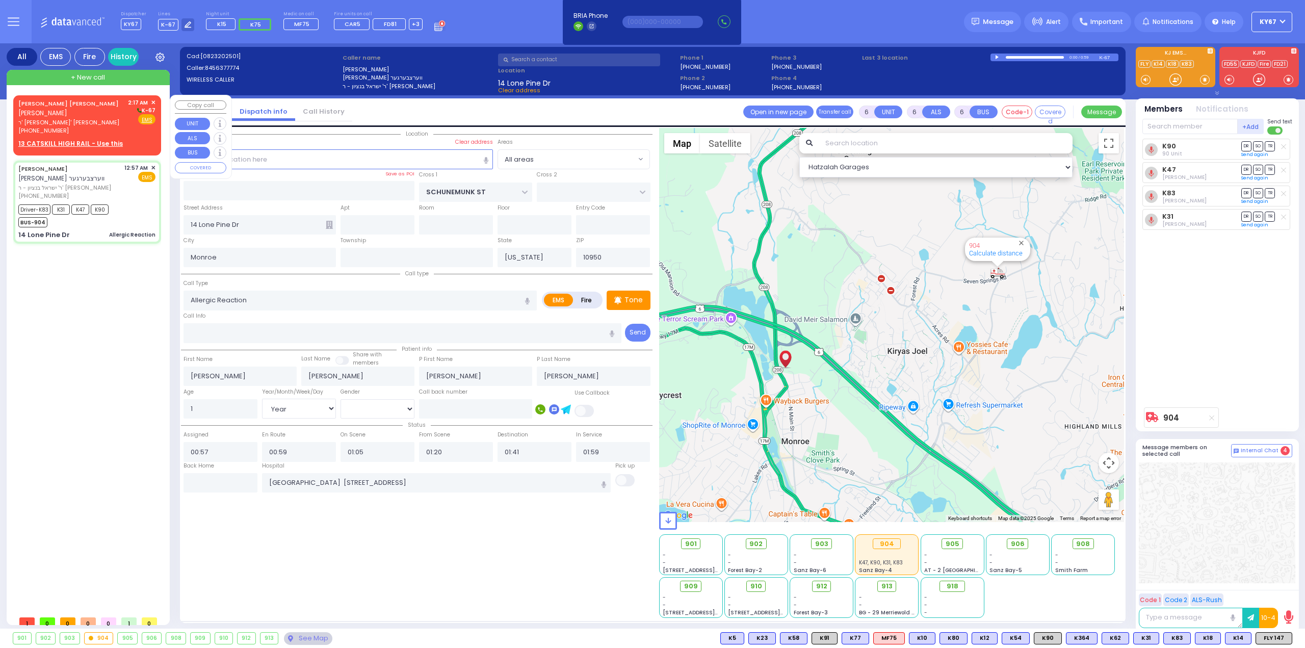
click at [91, 116] on div "MAYER SHRAGA SCHWARTZ מאיר שרגא שווארץ" at bounding box center [71, 108] width 106 height 20
type input "2"
type input "1"
select select
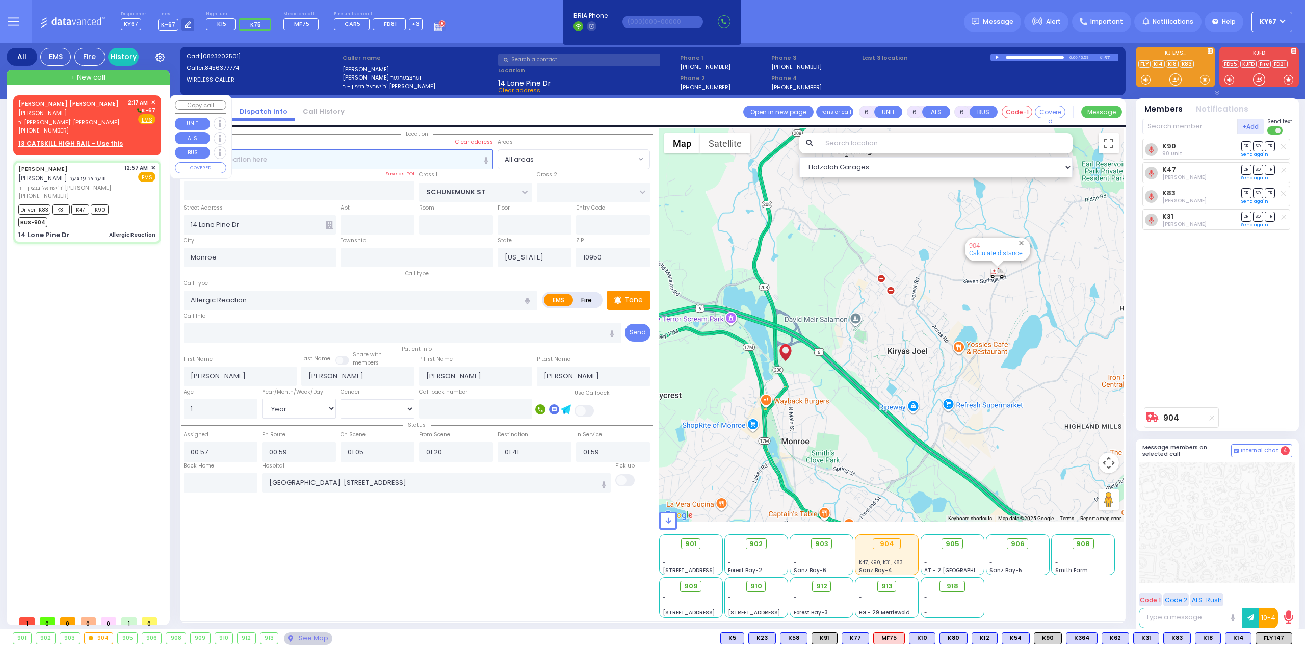
radio input "true"
type input "MAYER SHRAGA"
type input "SCHWARTZ"
select select
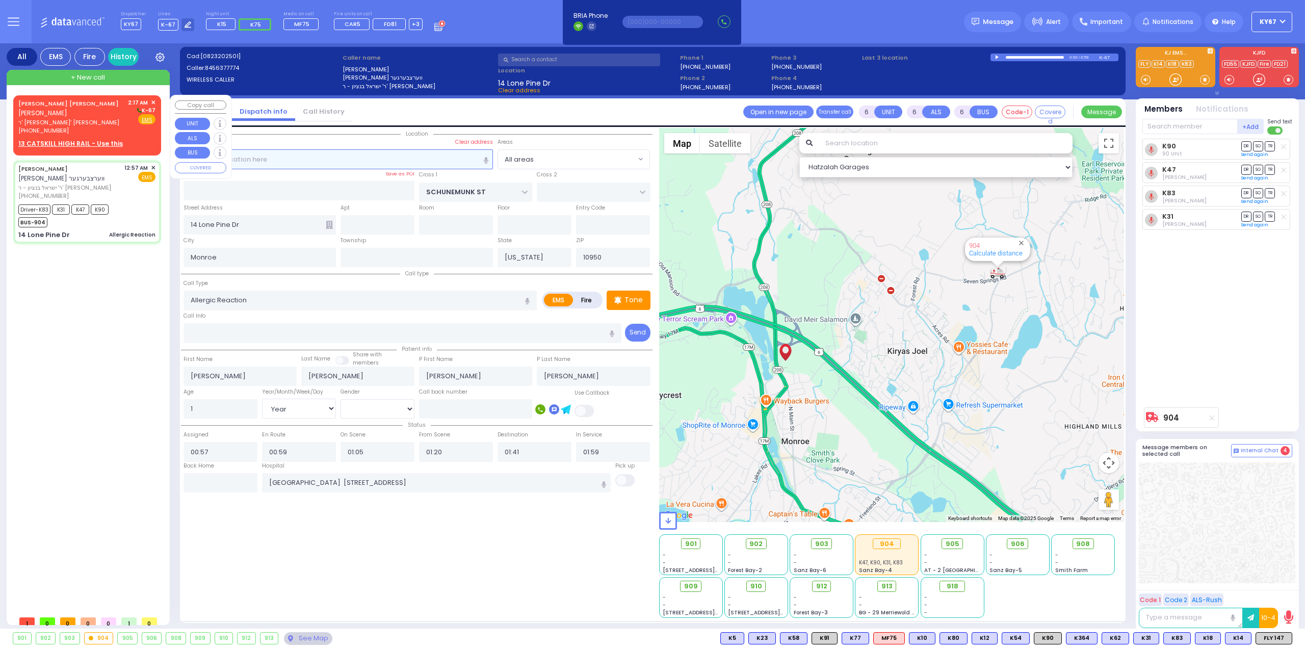
type input "02:17"
select select "Hatzalah Garages"
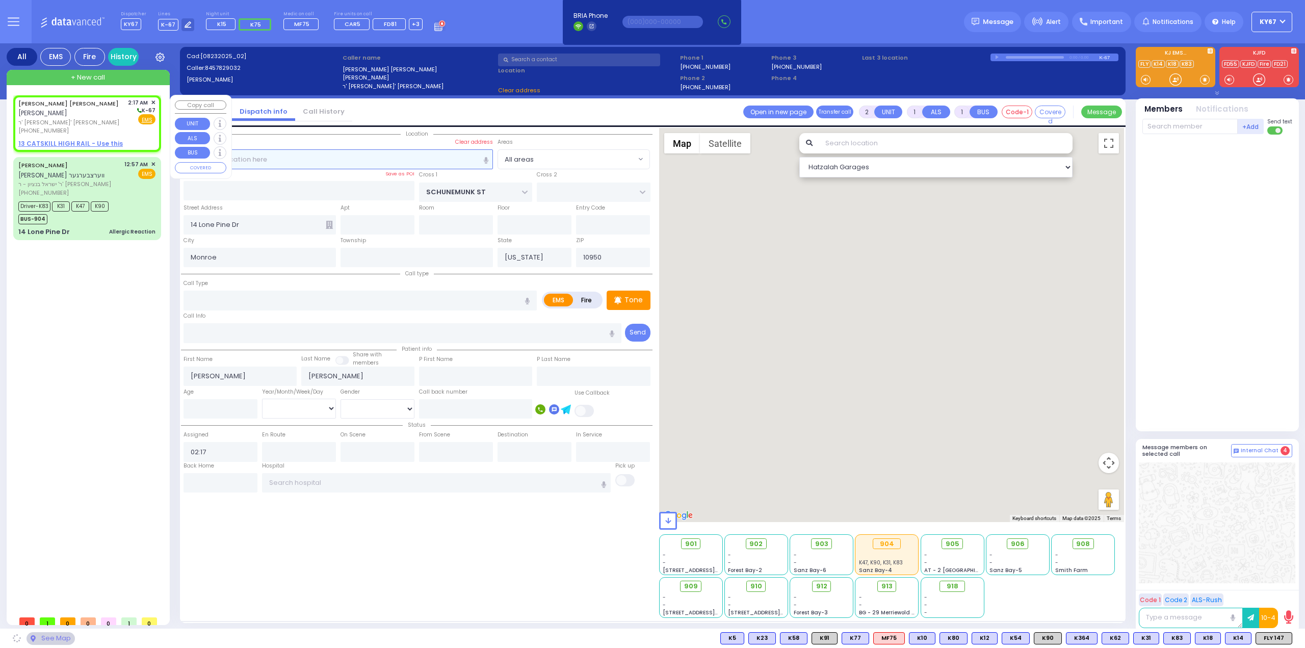
select select
radio input "true"
select select
select select "Hatzalah Garages"
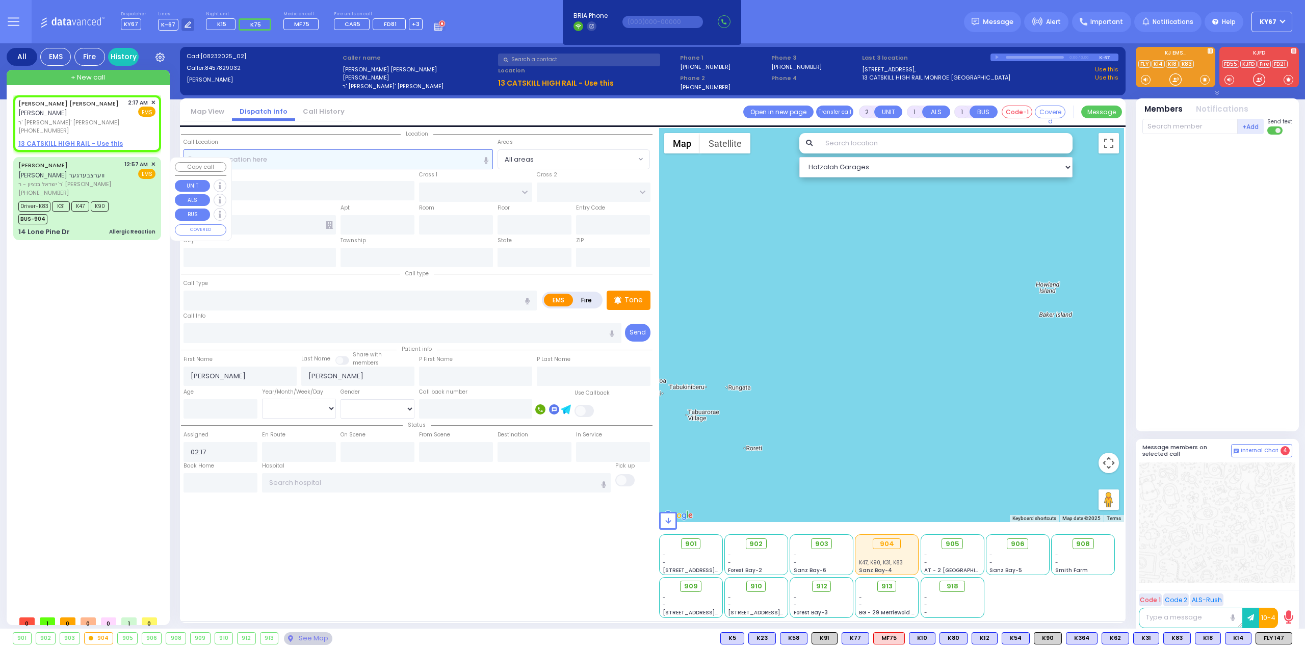
select select
radio input "true"
select select
select select "Hatzalah Garages"
click at [64, 143] on u "13 CATSKILL HIGH RAIL - Use this" at bounding box center [70, 143] width 105 height 9
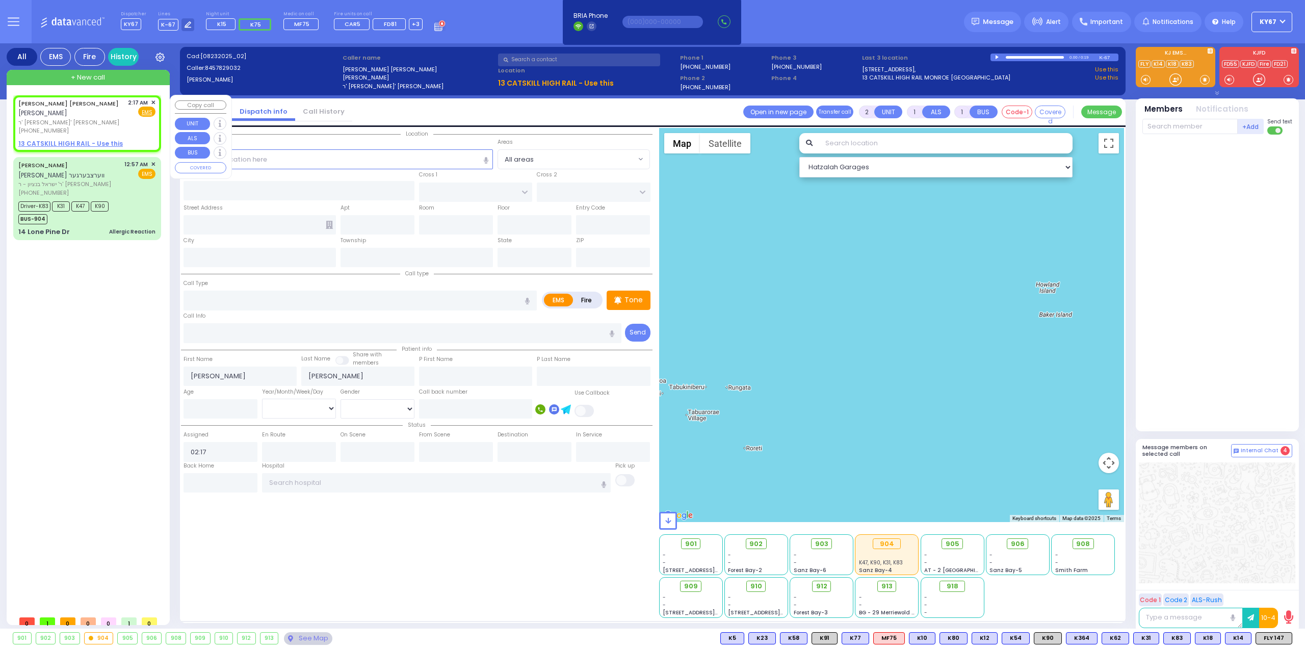
select select
radio input "true"
select select
select select "Hatzalah Garages"
select select
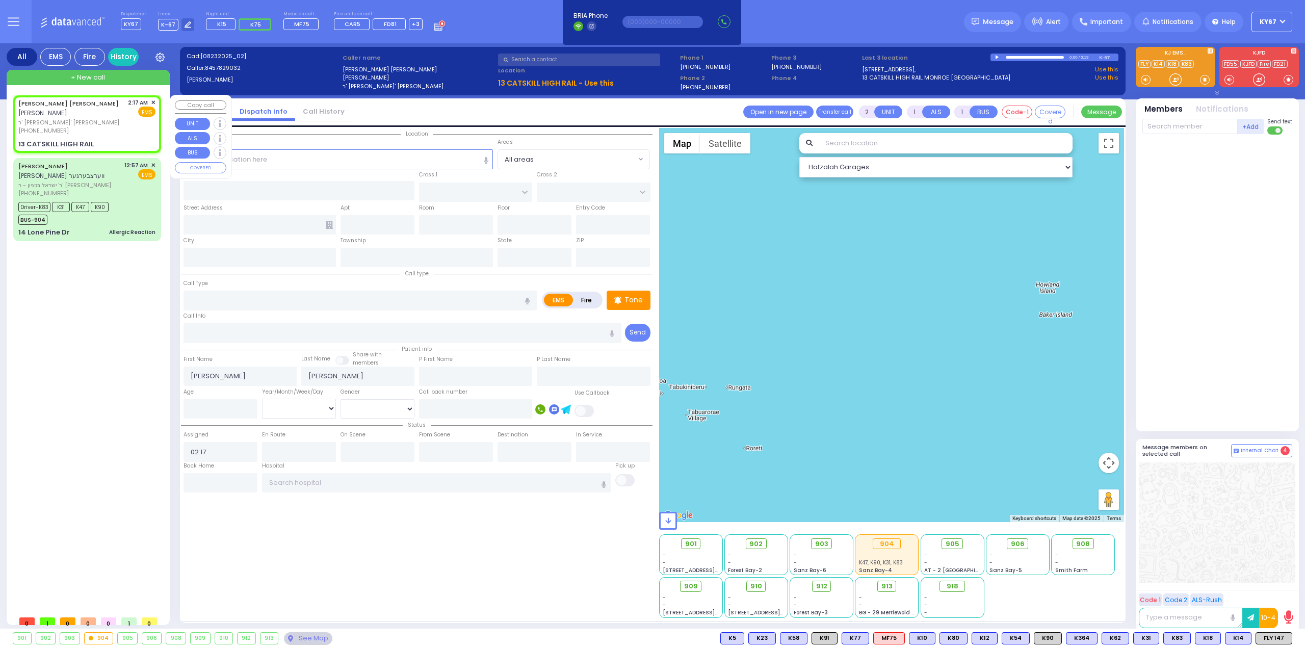
radio input "true"
select select
type input "PULLMAN ROUTE"
type input "CENTRAL VALLEY LINE"
type input "13 CATSKILL HIGH RAIL"
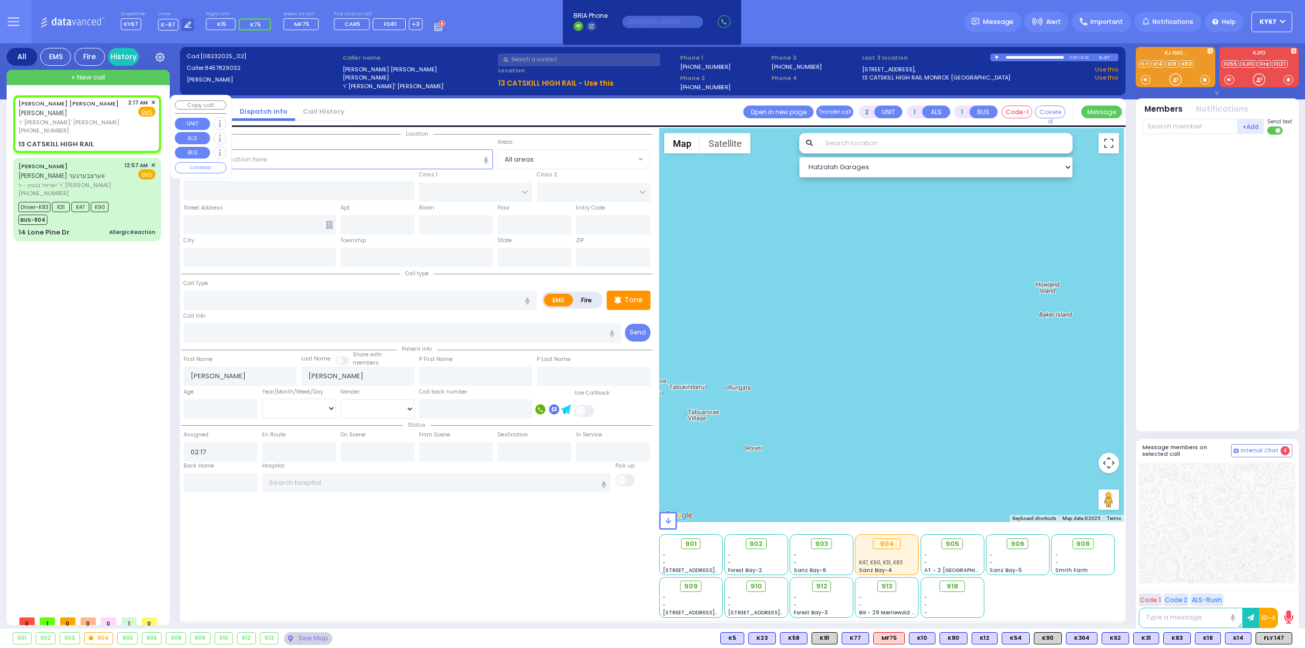
type input "Monroe"
type input "[US_STATE]"
type input "10950"
select select "Hatzalah Garages"
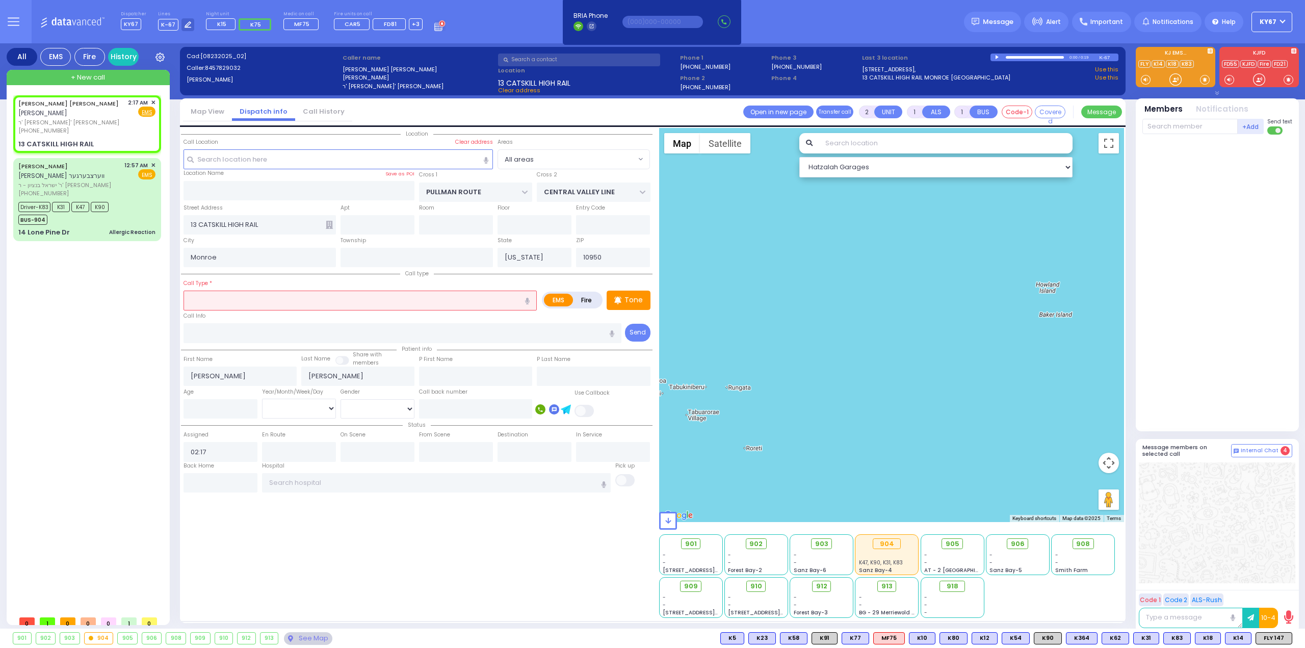
click at [252, 300] on input "text" at bounding box center [360, 300] width 353 height 19
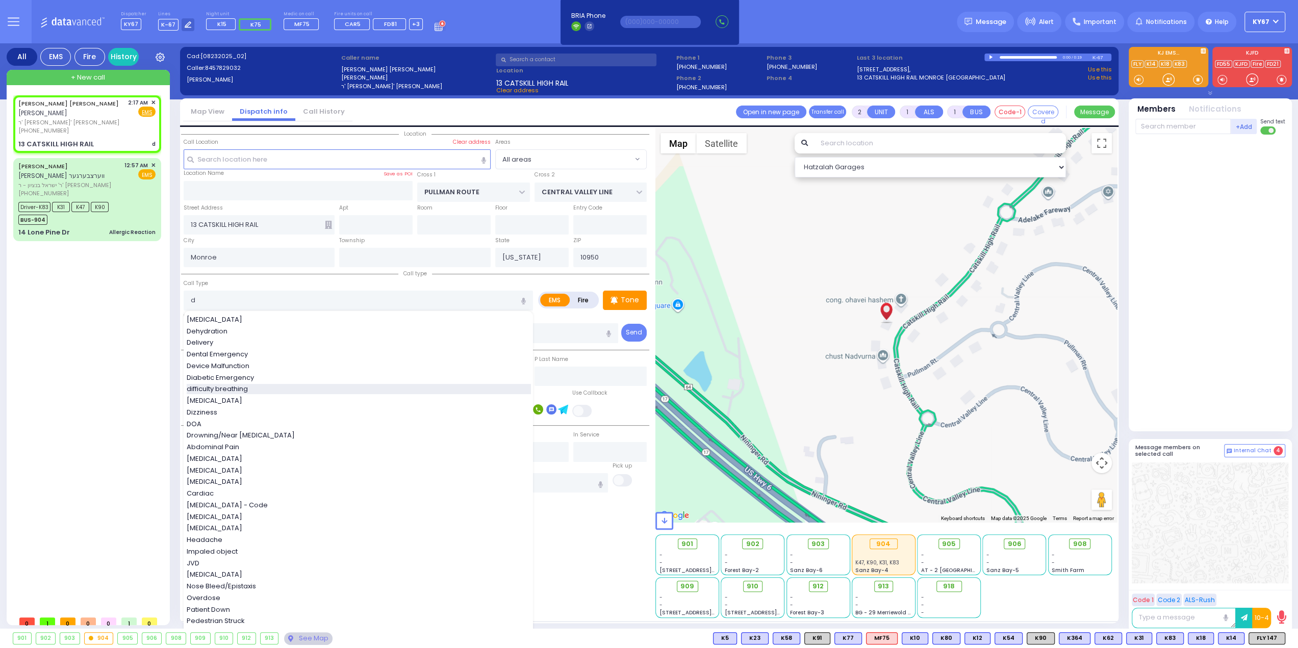
click at [231, 388] on span "difficulty breathing" at bounding box center [219, 389] width 65 height 10
type input "difficulty breathing"
select select
radio input "true"
select select
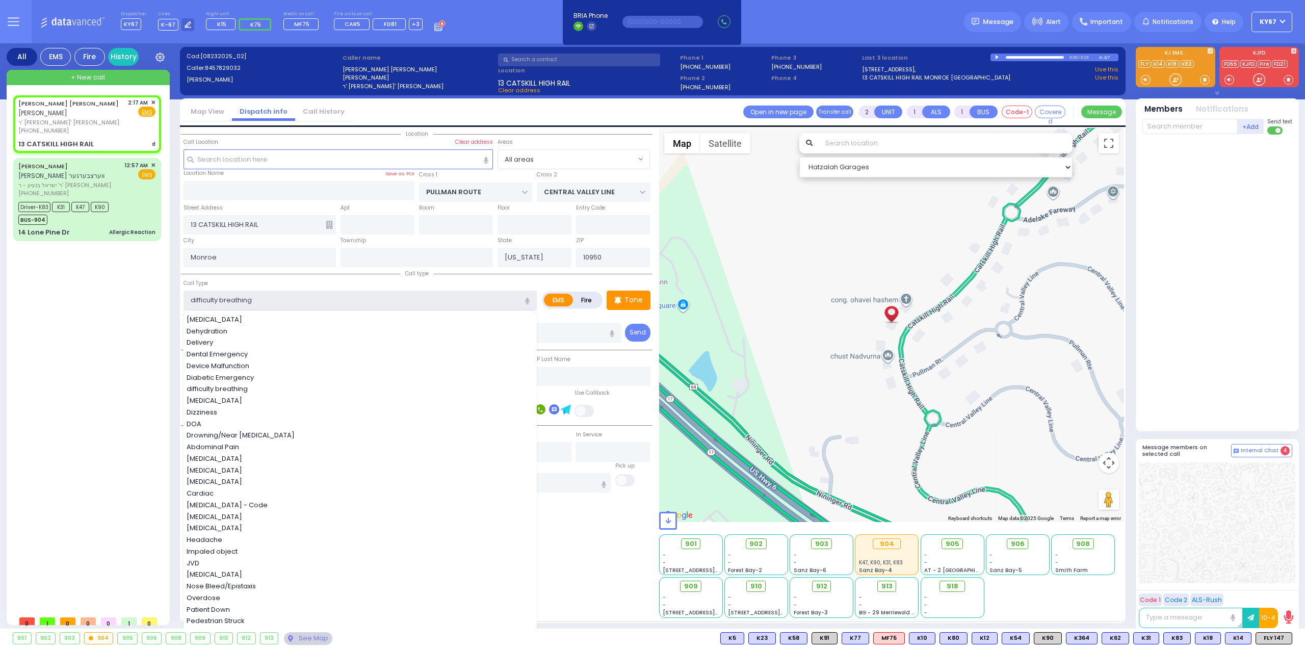
select select "Hatzalah Garages"
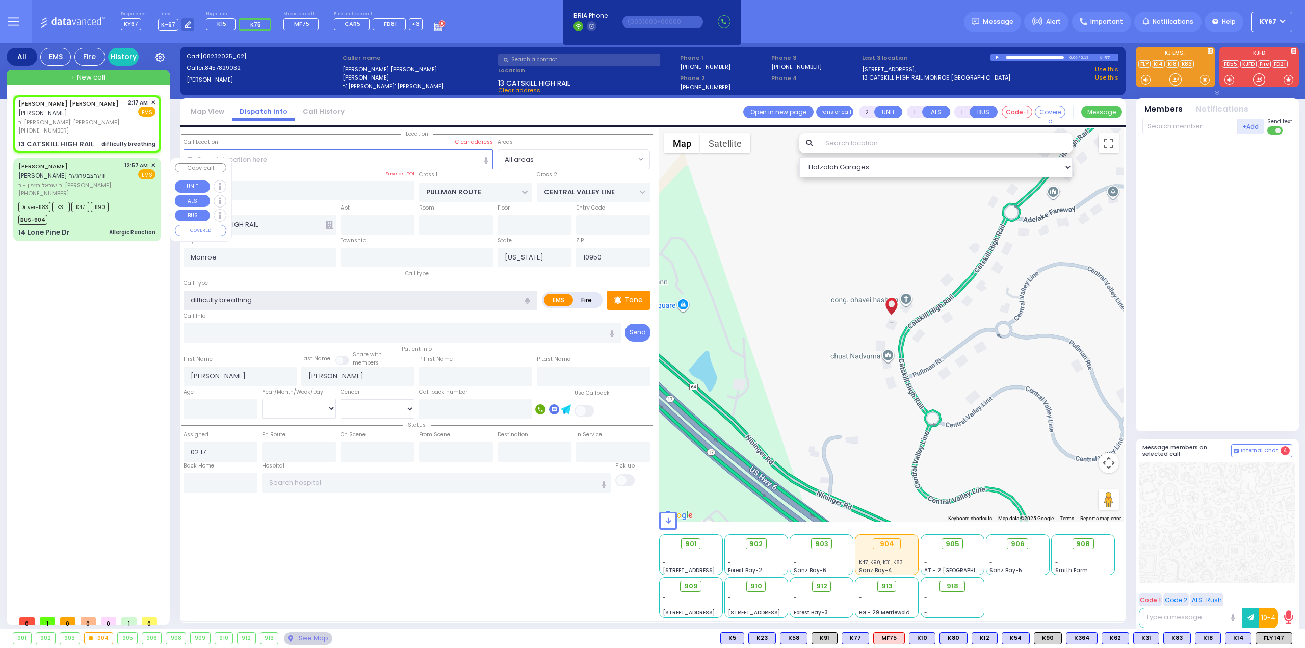
select select
radio input "true"
select select
select select "Hatzalah Garages"
click at [79, 183] on span "ר' ישראל בנציון - ר' [PERSON_NAME]" at bounding box center [69, 185] width 102 height 9
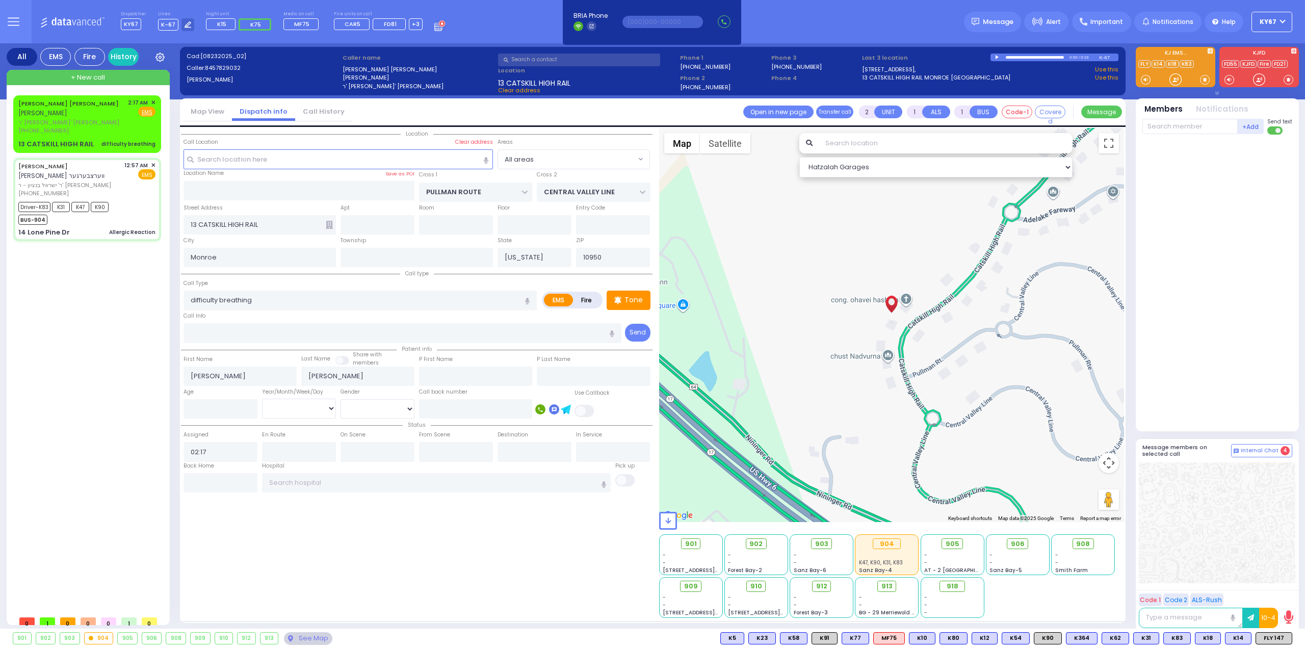
type input "6"
select select
type input "Allergic Reaction"
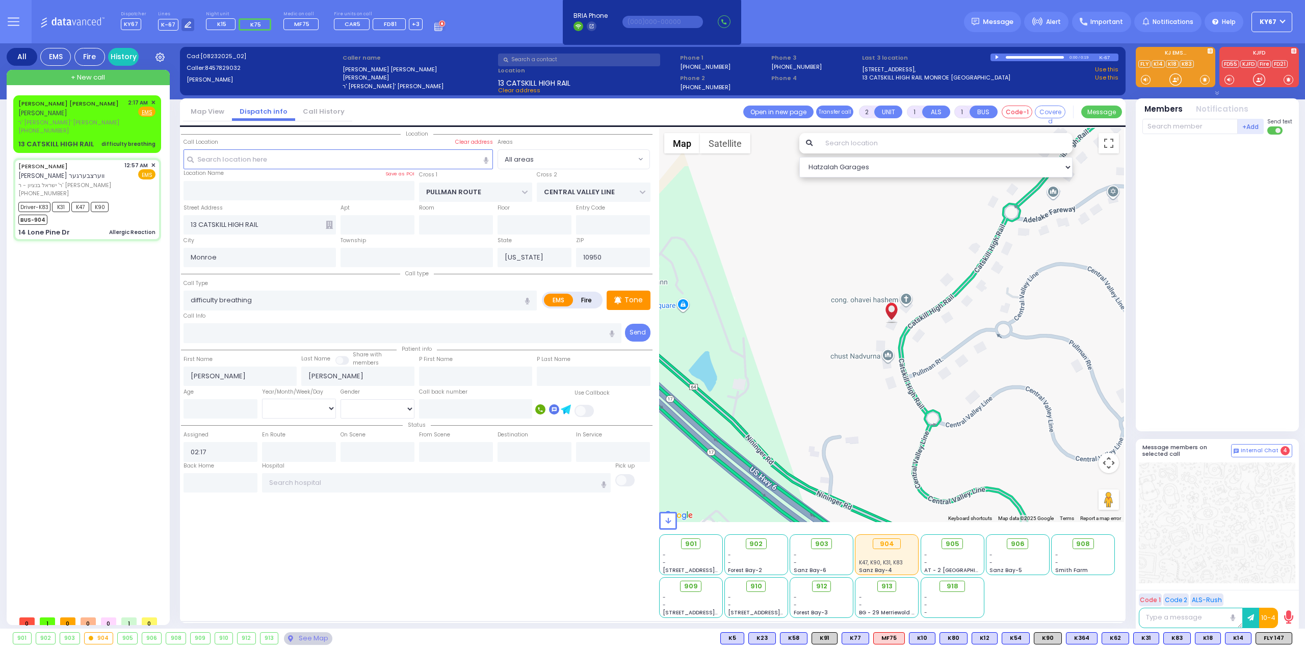
radio input "true"
type input "[PERSON_NAME]"
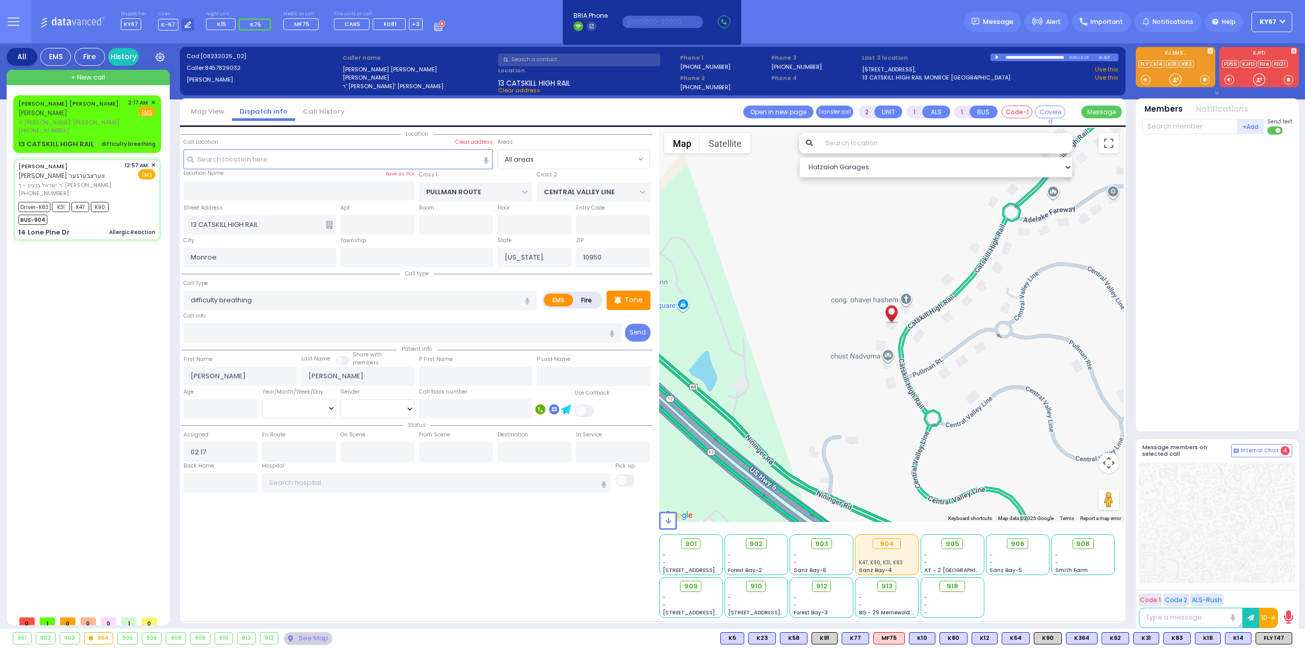
type input "1"
select select "Year"
select select "[DEMOGRAPHIC_DATA]"
type input "00:57"
type input "00:59"
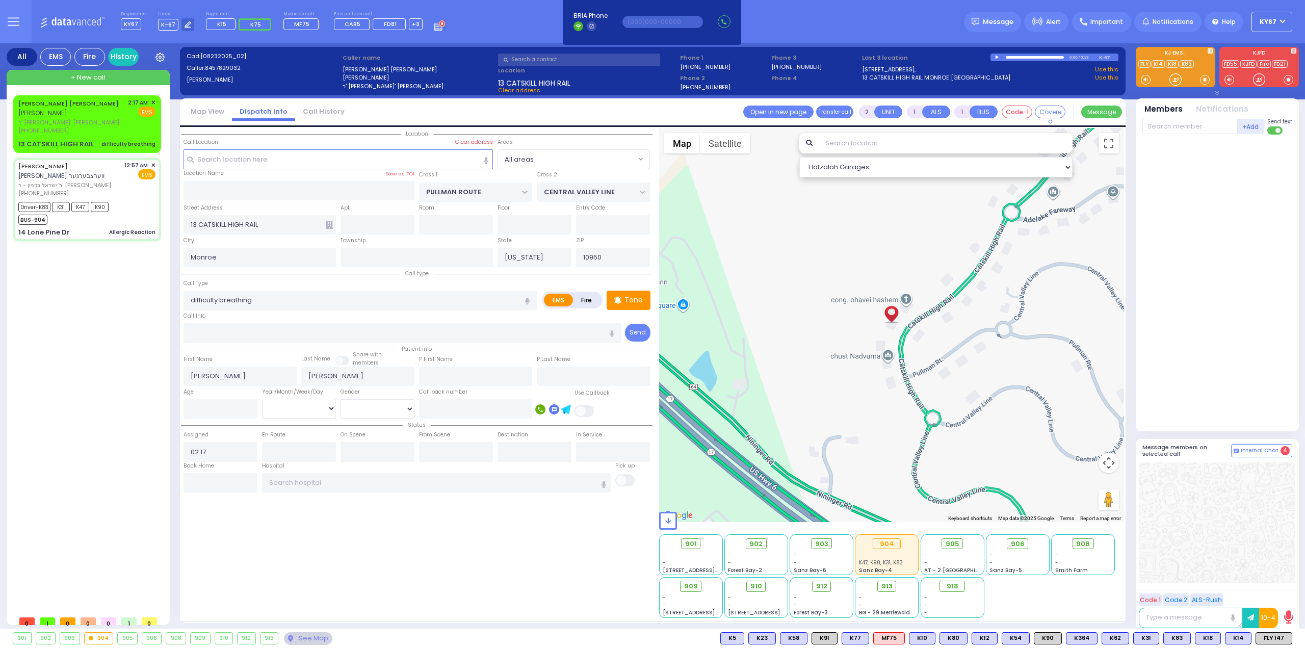
type input "01:05"
type input "01:20"
type input "01:41"
type input "01:59"
type input "[GEOGRAPHIC_DATA] [STREET_ADDRESS]"
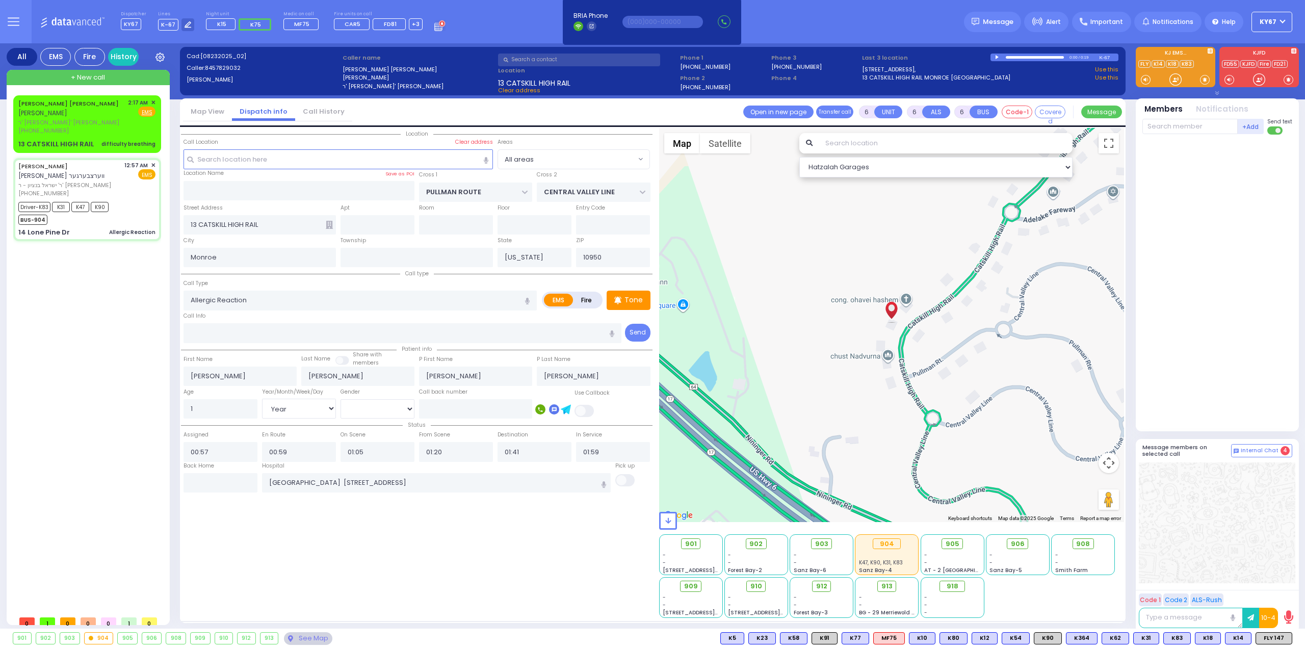
select select "Hatzalah Garages"
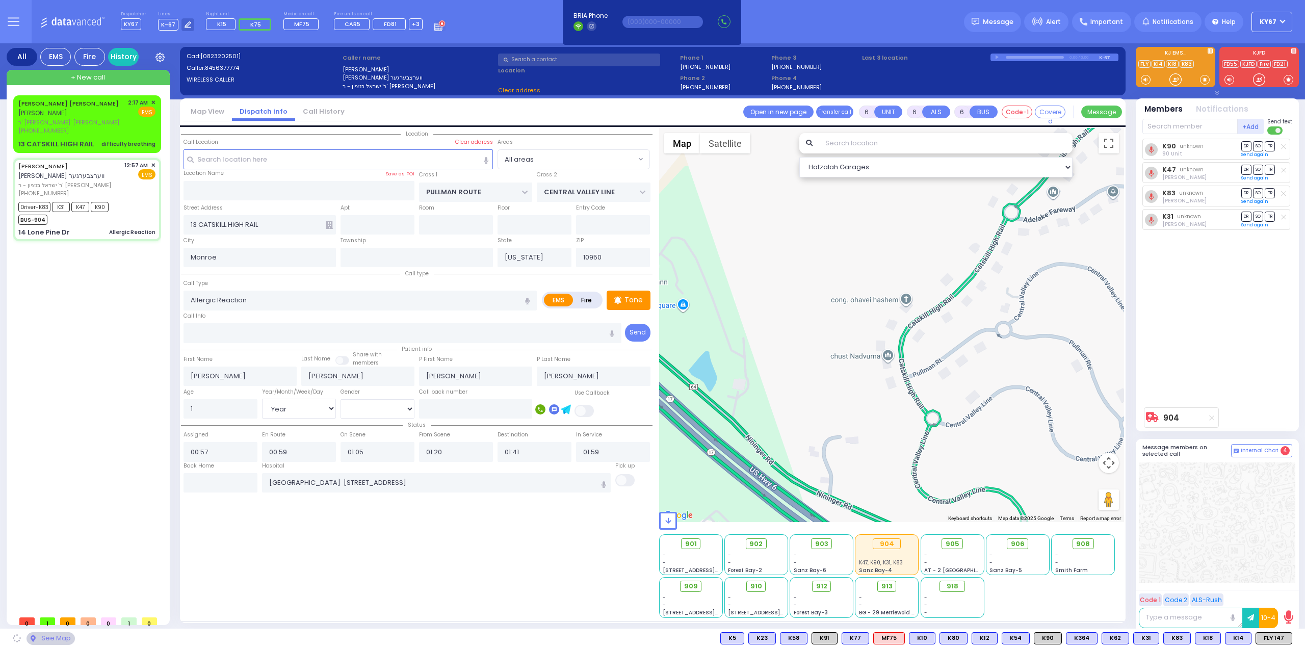
type input "SCHUNEMUNK ST"
type input "14 Lone Pine Dr"
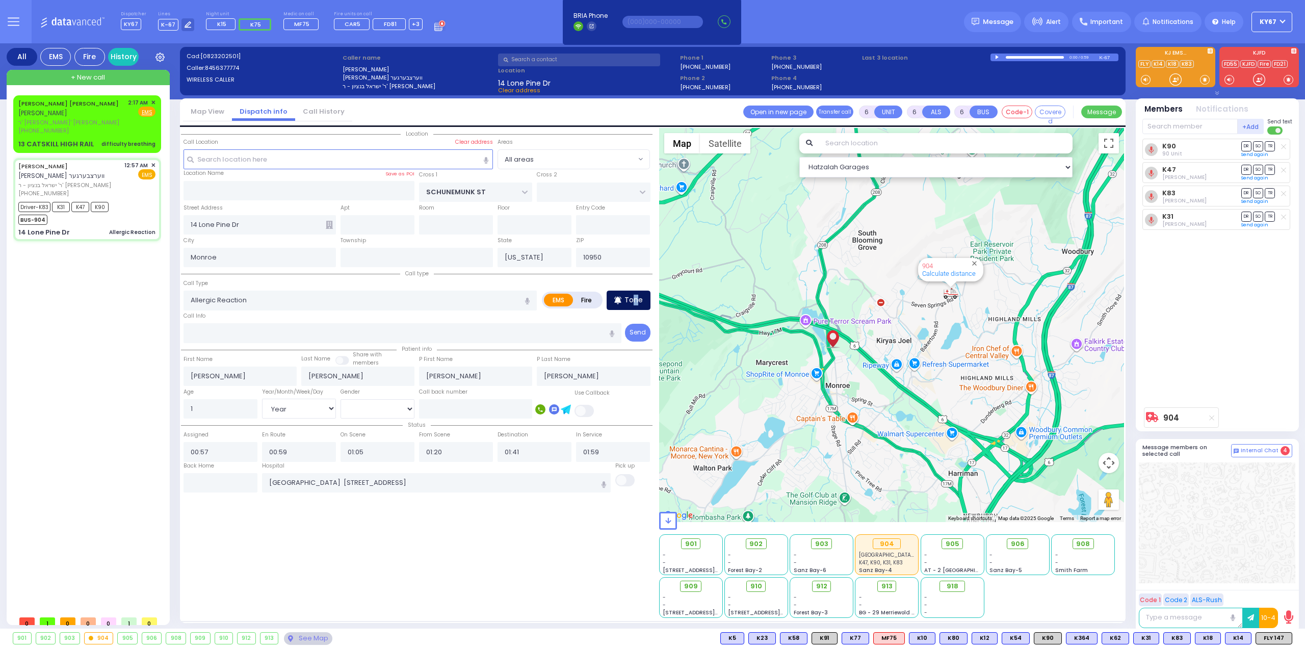
click at [634, 299] on p "Tone" at bounding box center [634, 300] width 18 height 11
click at [98, 111] on div "MAYER SHRAGA SCHWARTZ מאיר שרגא שווארץ" at bounding box center [71, 108] width 106 height 20
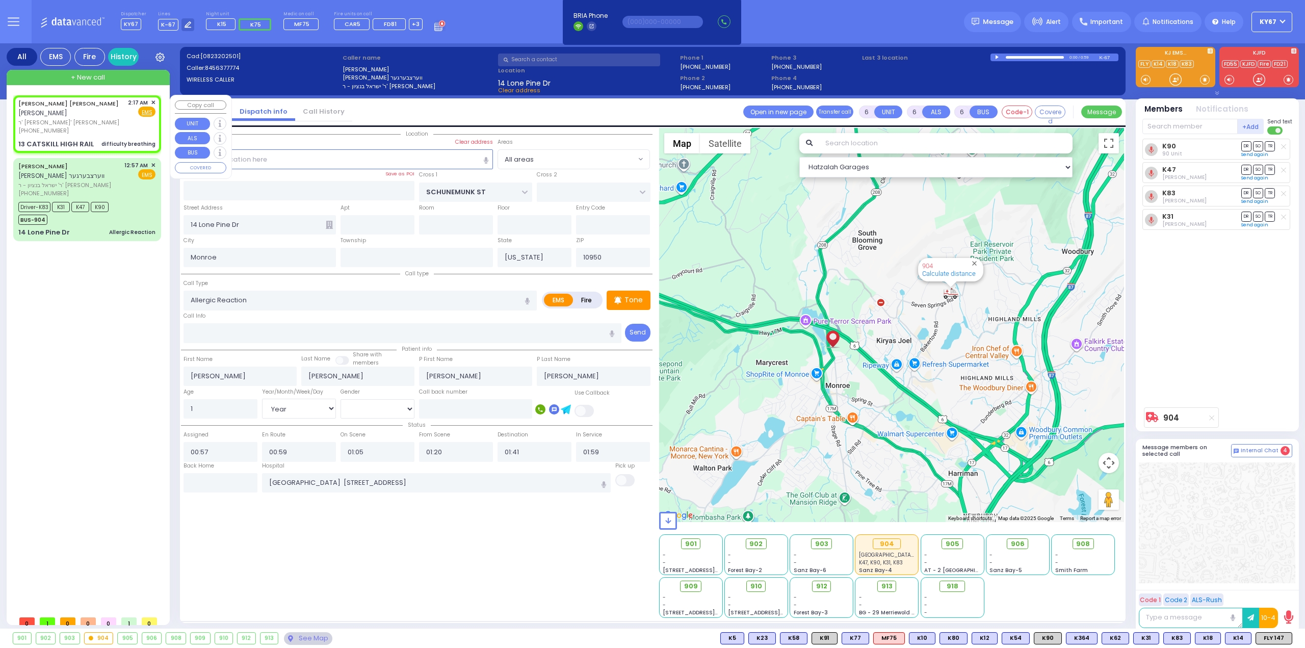
type input "2"
type input "1"
select select
type input "difficulty breathing"
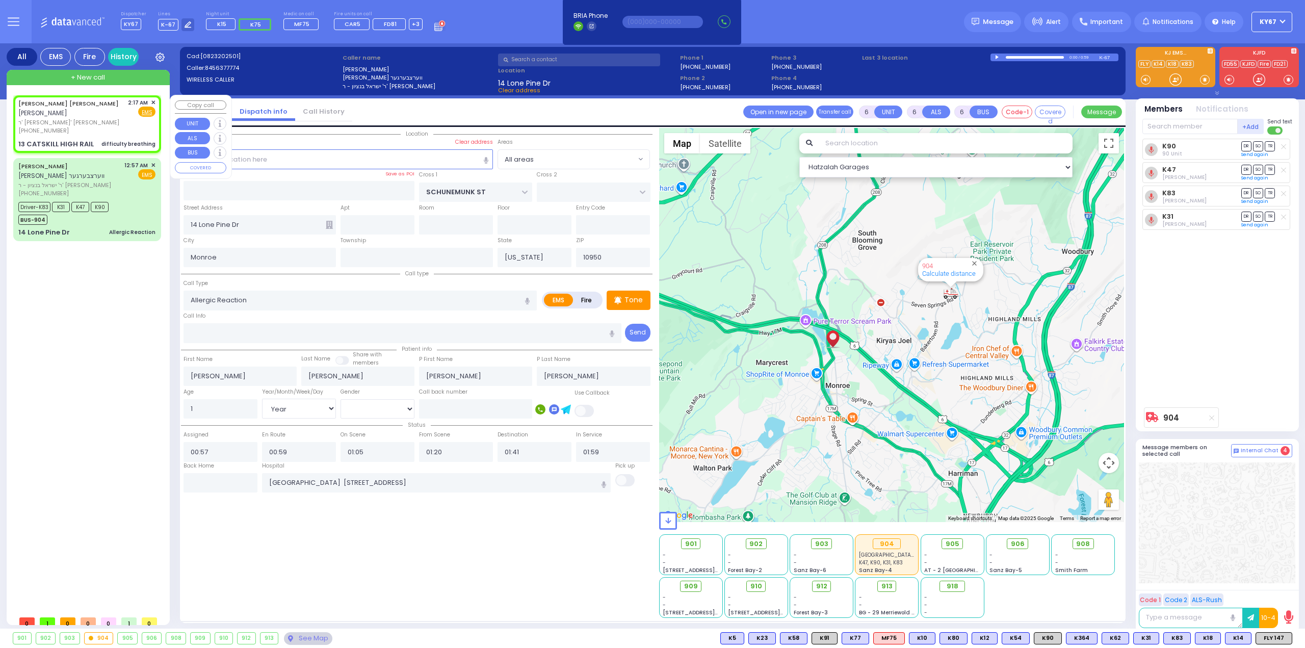
radio input "true"
type input "MAYER SHRAGA"
type input "SCHWARTZ"
select select
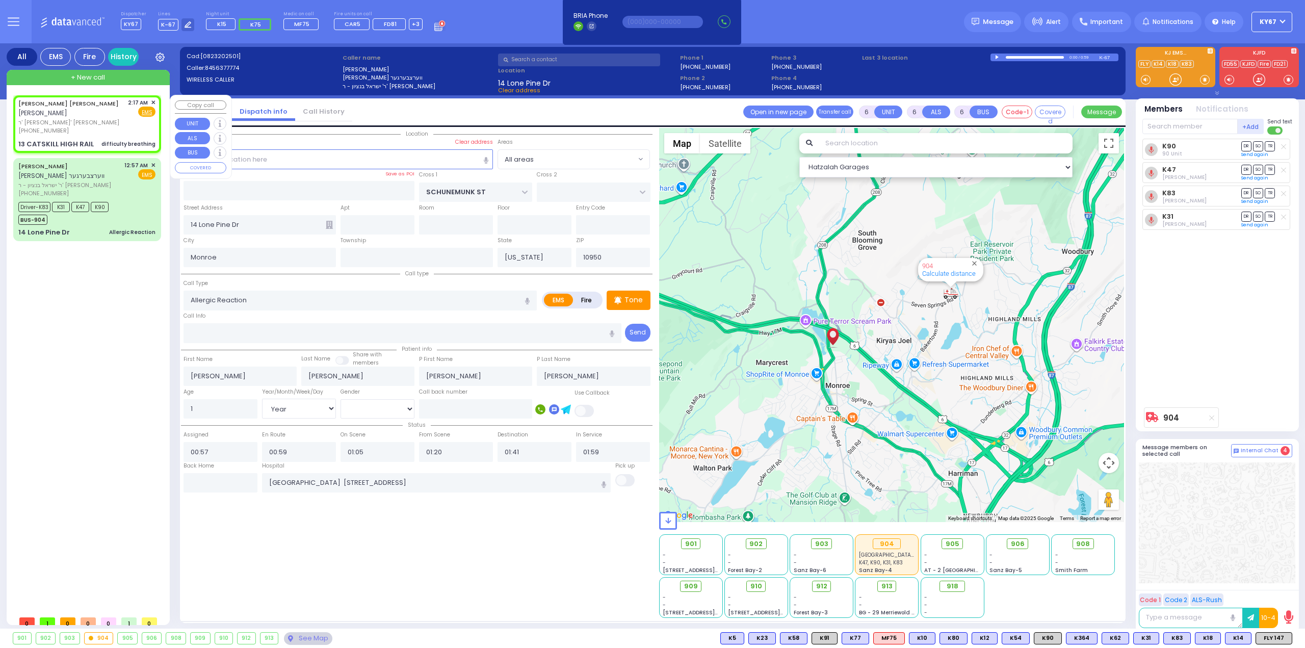
type input "02:17"
select select "Hatzalah Garages"
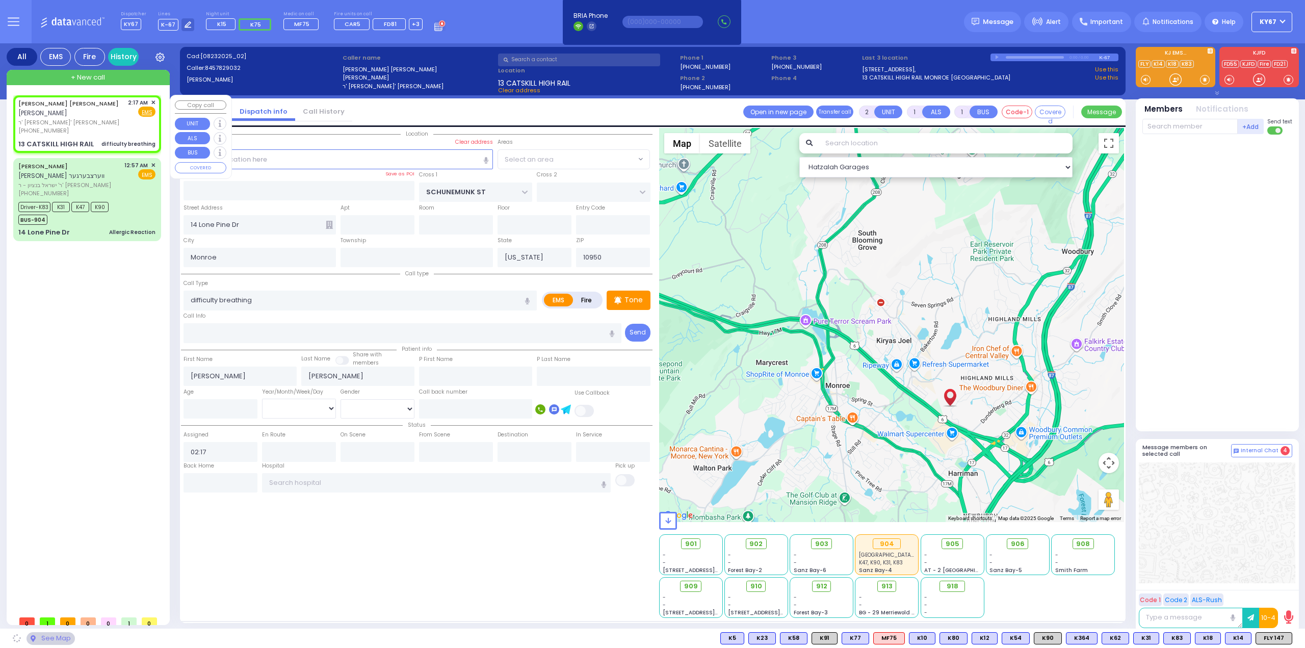
type input "PULLMAN ROUTE"
type input "CENTRAL VALLEY LINE"
type input "13 CATSKILL HIGH RAIL"
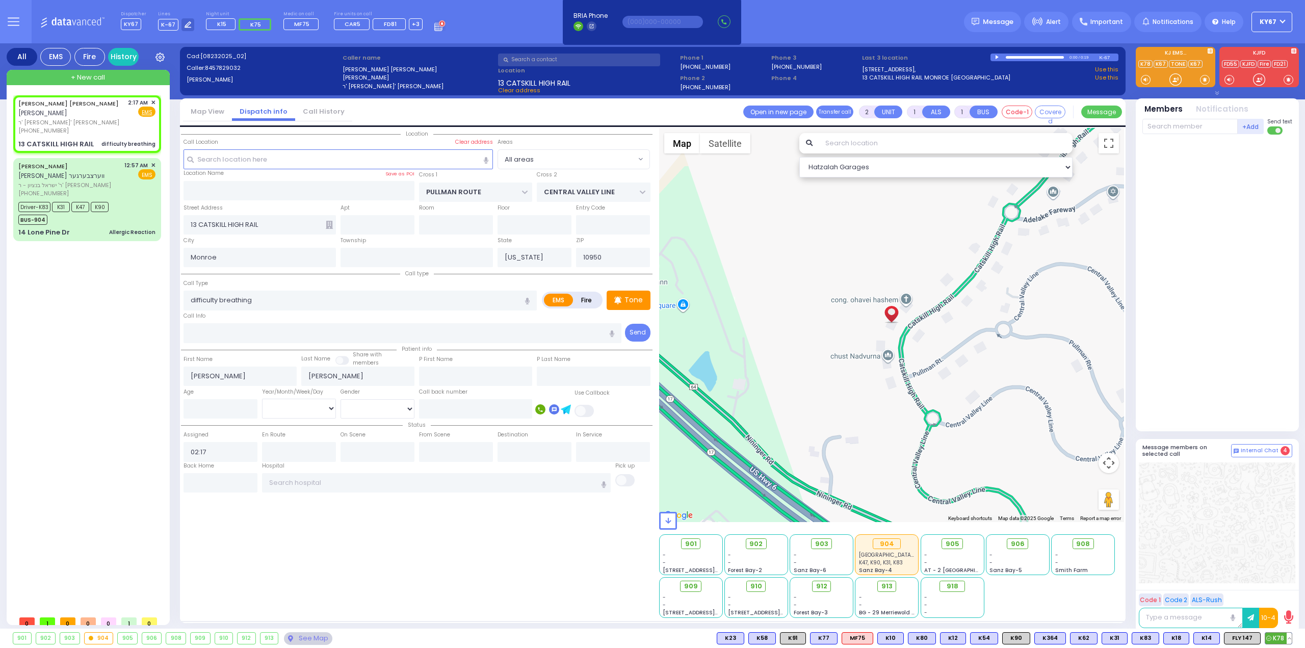
click at [1280, 636] on span "K78" at bounding box center [1279, 638] width 27 height 11
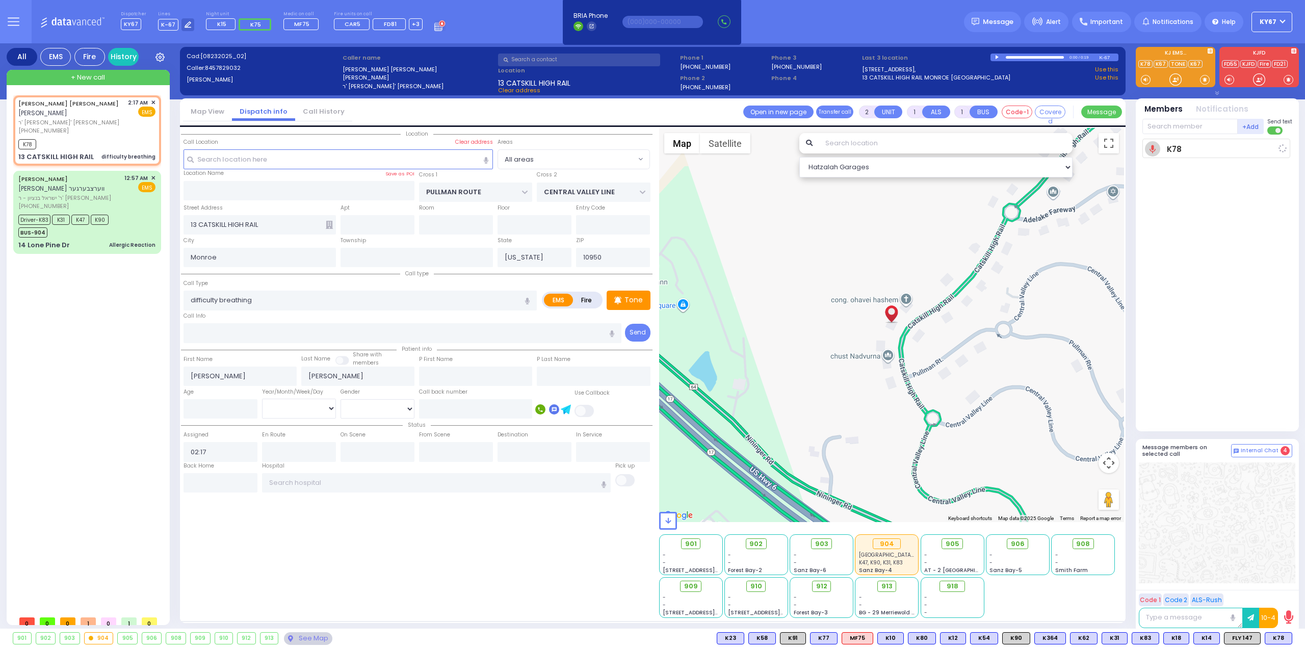
select select
radio input "true"
select select
type input "02:19"
select select "Hatzalah Garages"
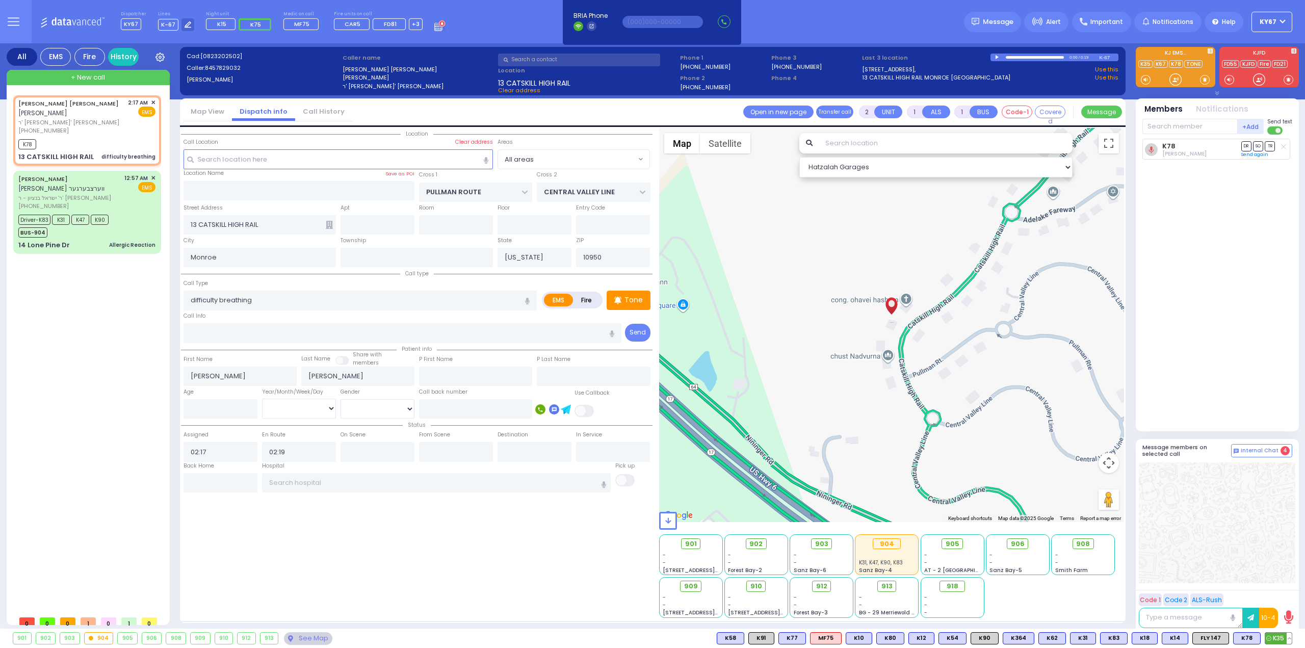
click at [1281, 640] on span "K35" at bounding box center [1279, 638] width 27 height 11
select select
radio input "true"
select select
select select "Hatzalah Garages"
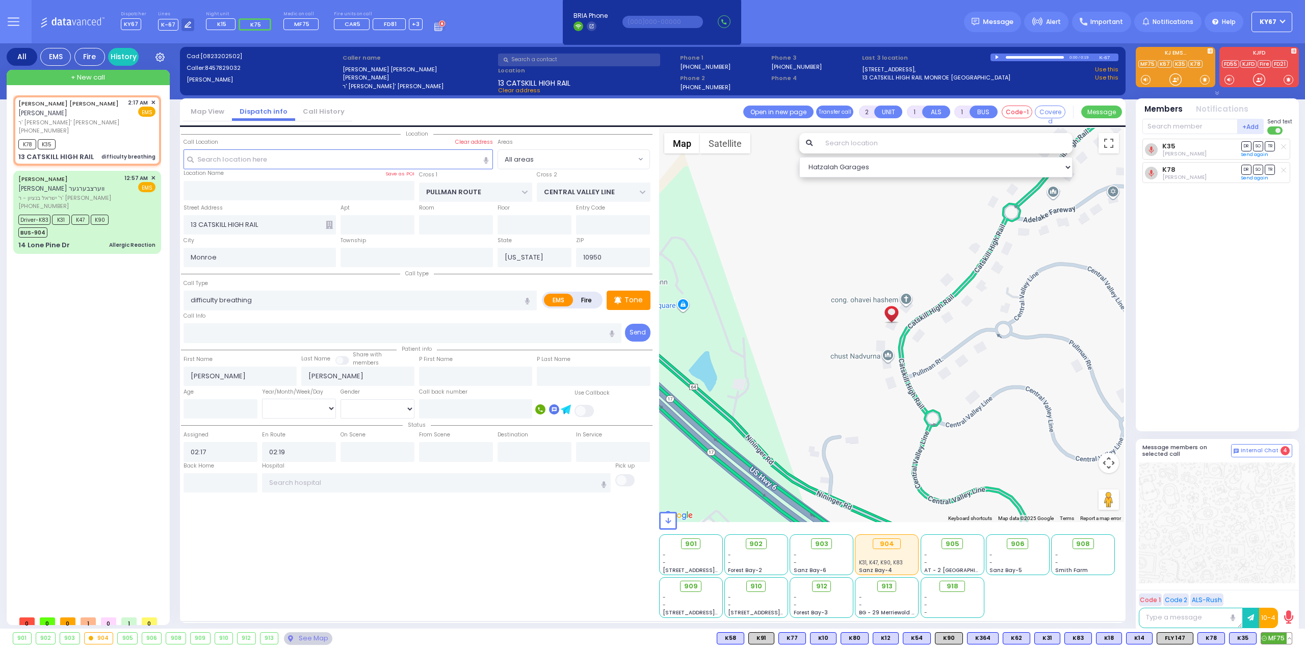
click at [1279, 638] on span "MF75" at bounding box center [1276, 638] width 31 height 11
select select
radio input "true"
select select
select select "Hatzalah Garages"
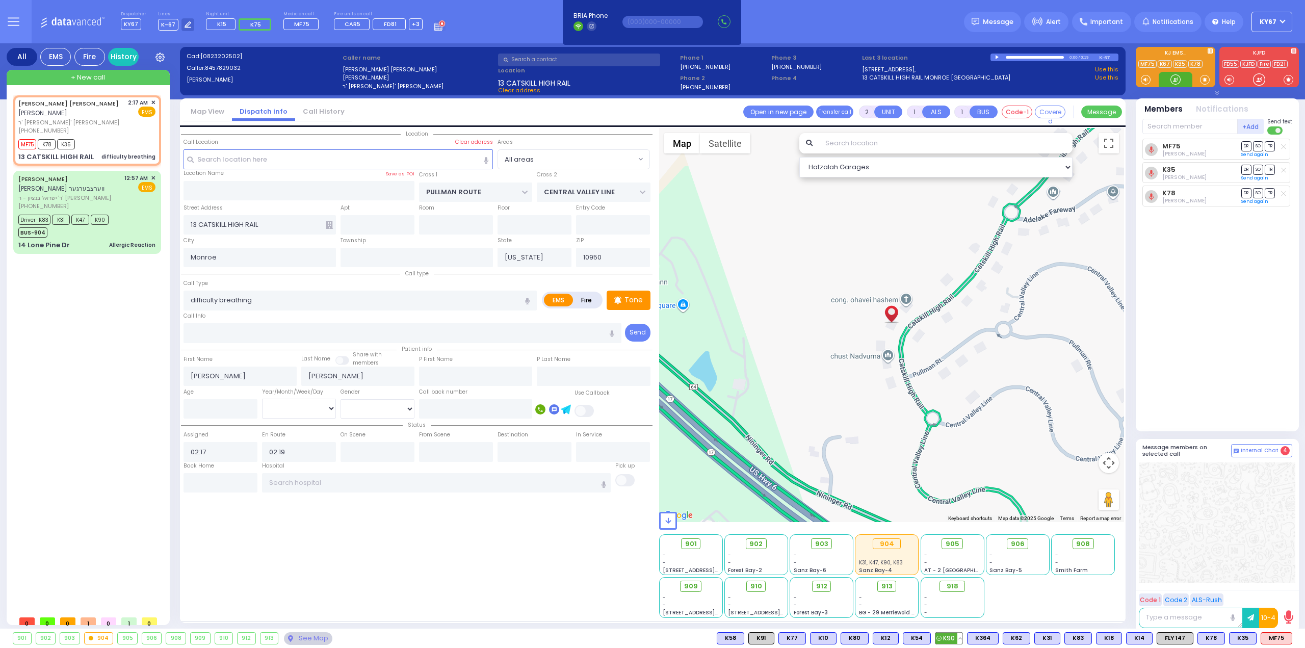
click at [958, 638] on span "K90" at bounding box center [949, 638] width 27 height 11
select select
radio input "true"
select select
select select "Hatzalah Garages"
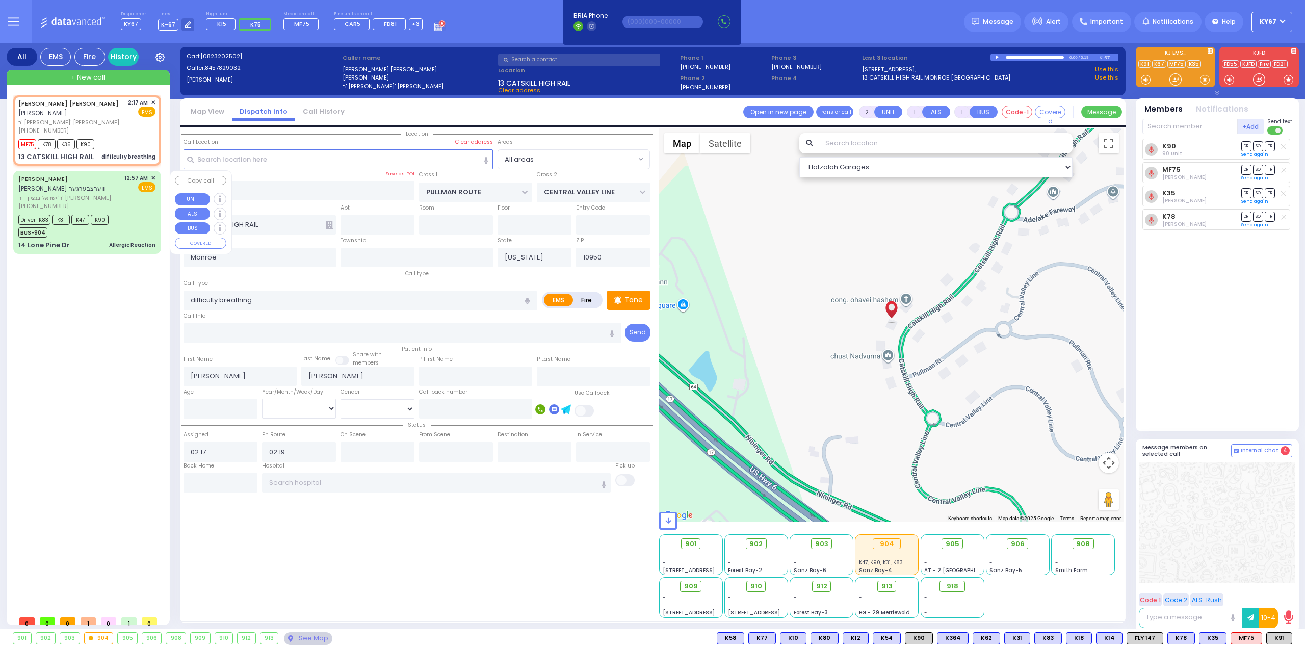
click at [119, 219] on div "Driver-K83 K31 K47 K90 BUS-904" at bounding box center [86, 224] width 137 height 25
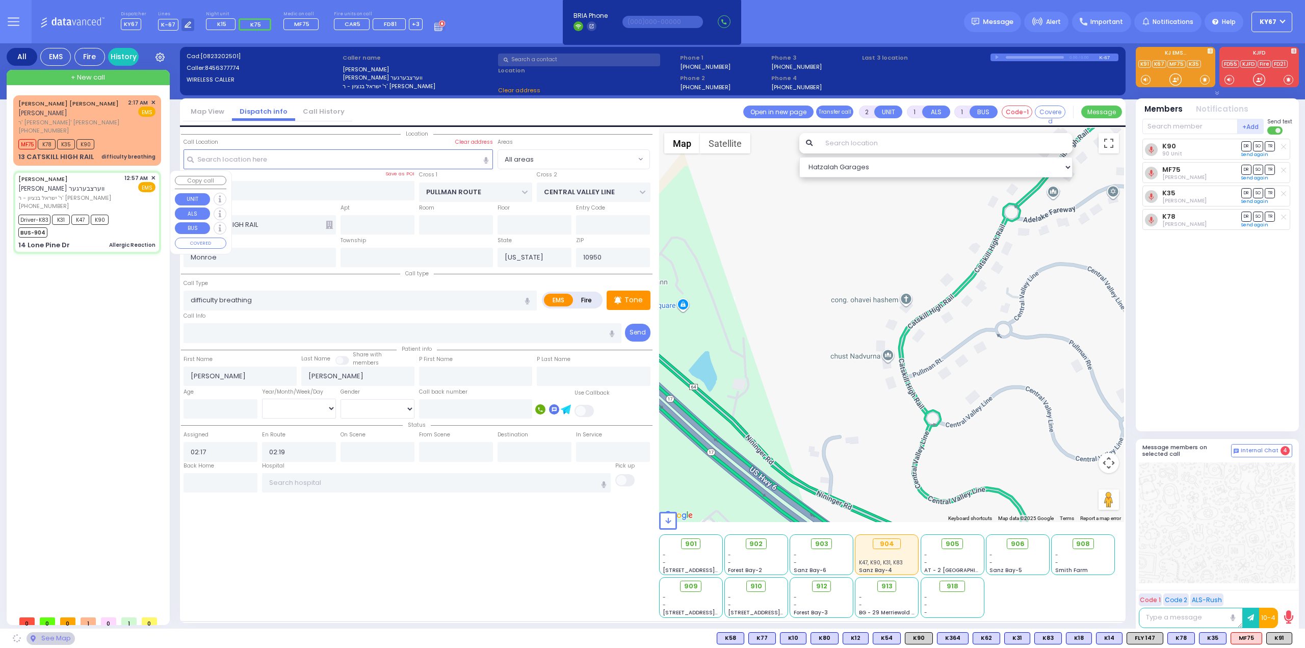
type input "6"
select select
type input "Allergic Reaction"
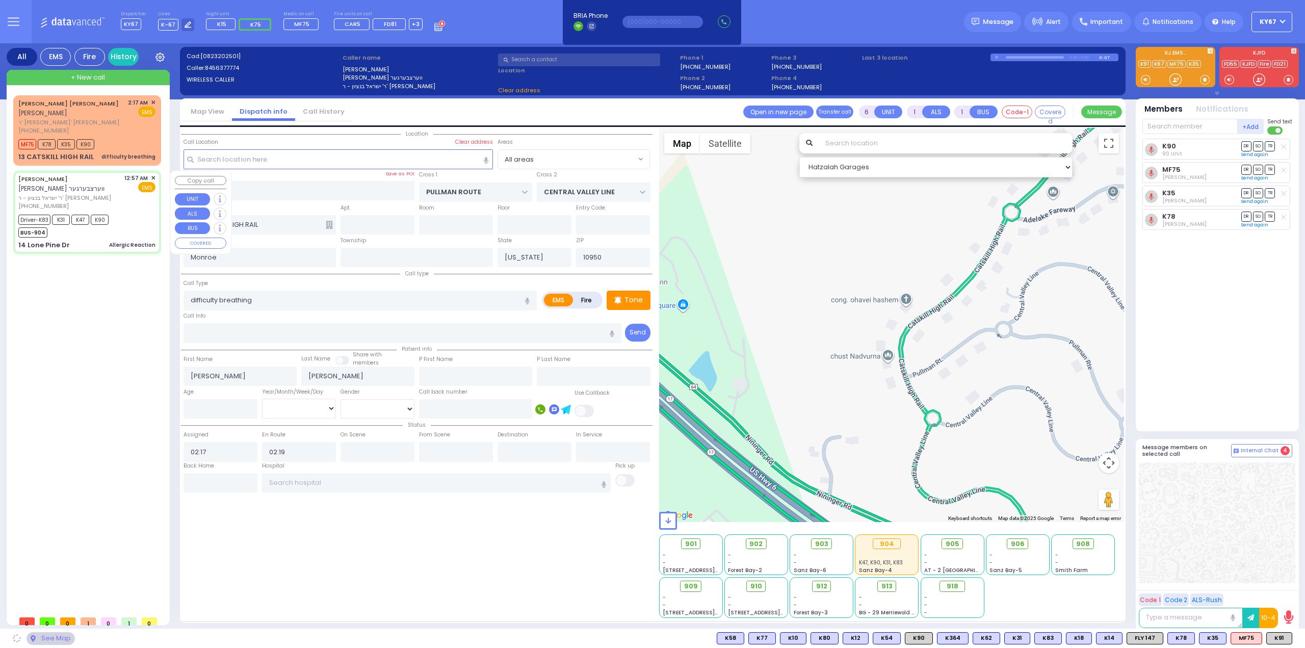
radio input "true"
type input "[PERSON_NAME]"
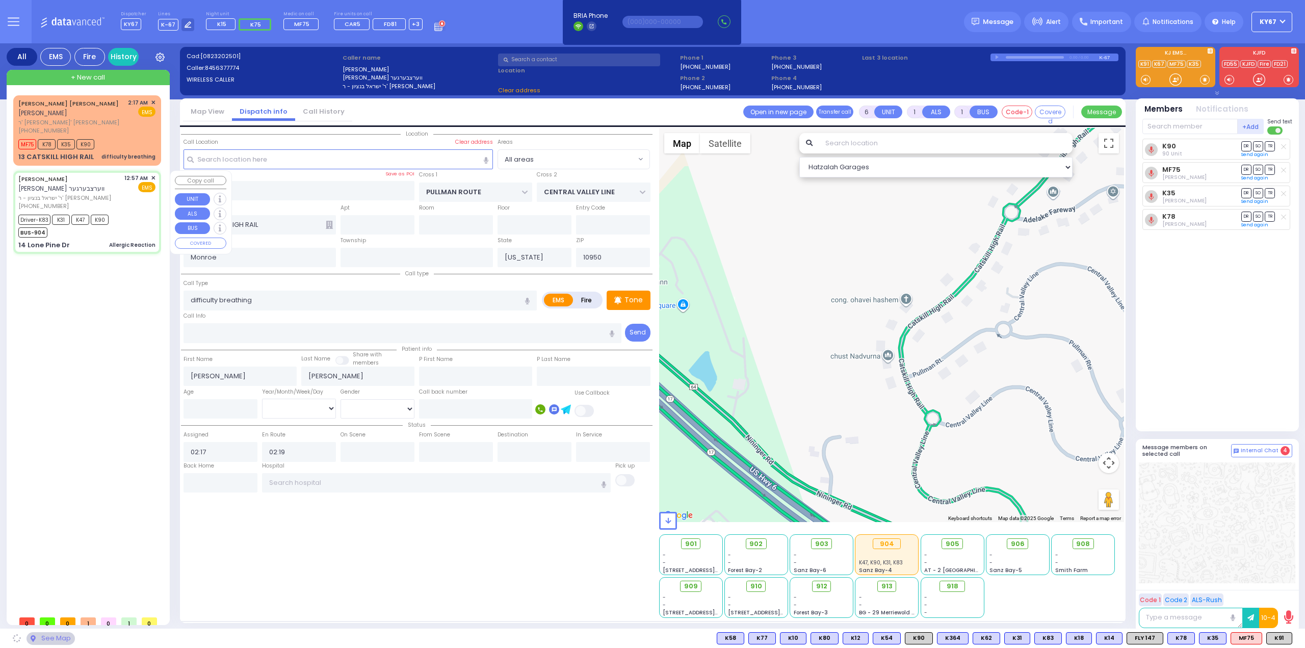
type input "1"
select select "Year"
select select "[DEMOGRAPHIC_DATA]"
type input "00:57"
type input "00:59"
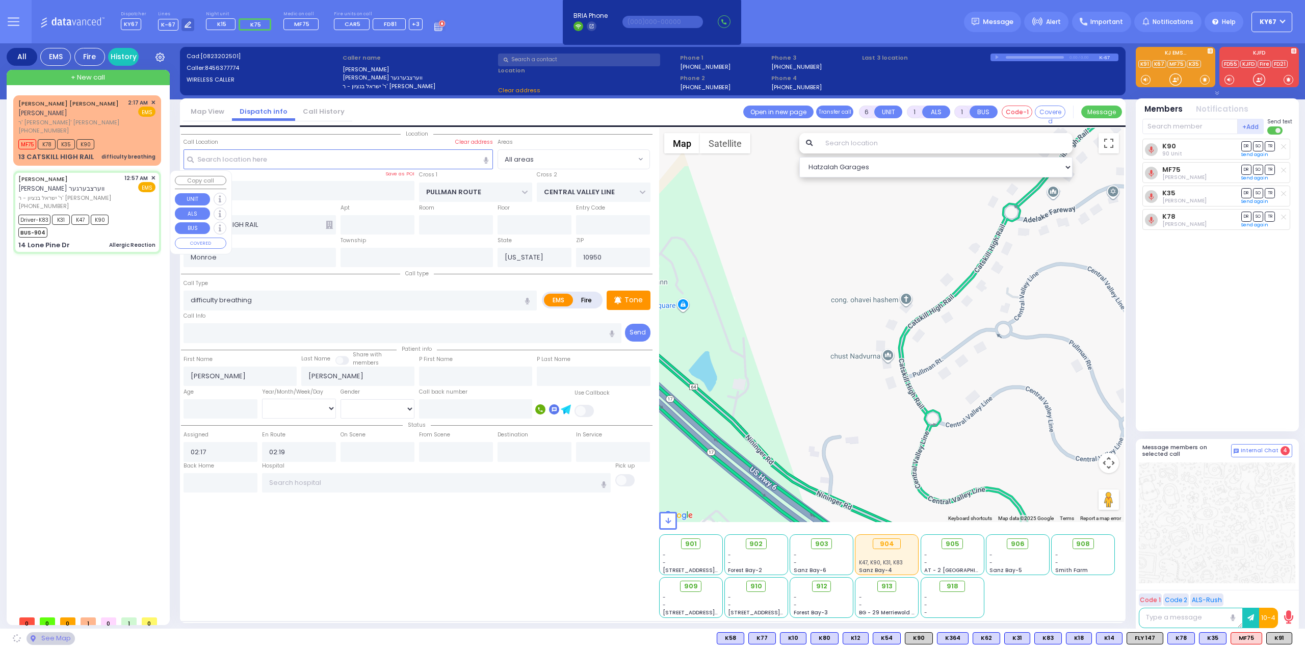
type input "01:05"
type input "01:20"
type input "01:41"
type input "01:59"
type input "[GEOGRAPHIC_DATA] [STREET_ADDRESS]"
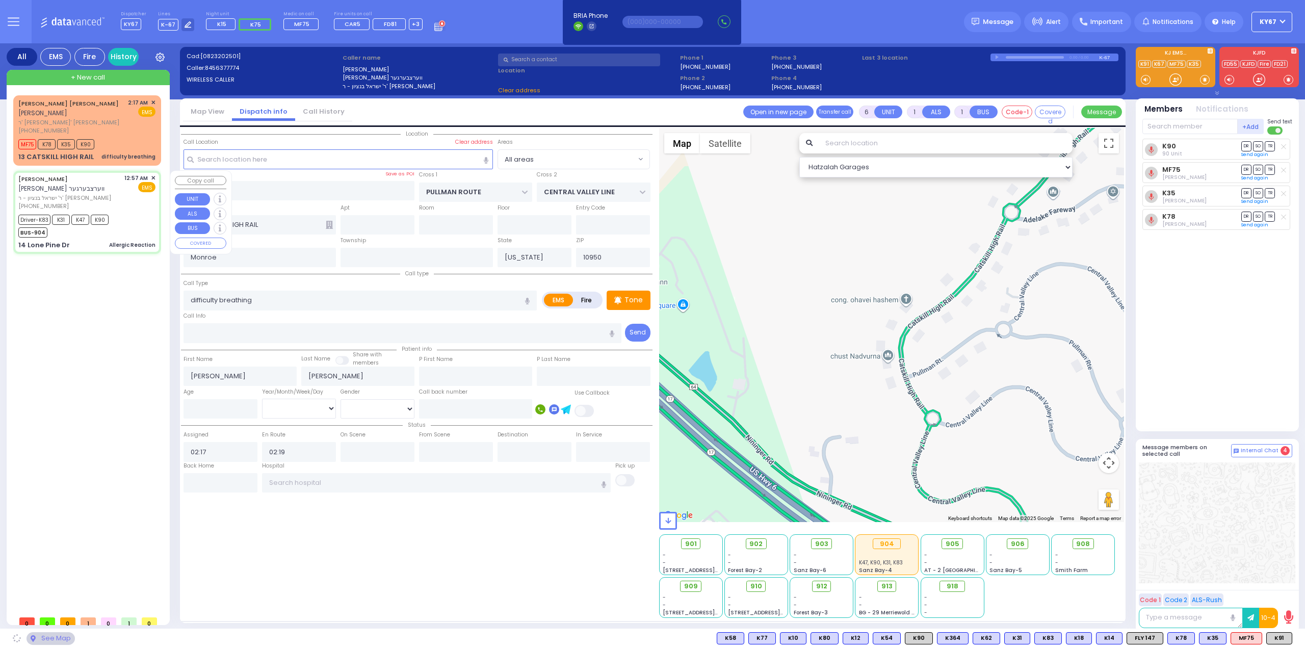
select select "Hatzalah Garages"
type input "SCHUNEMUNK ST"
type input "14 Lone Pine Dr"
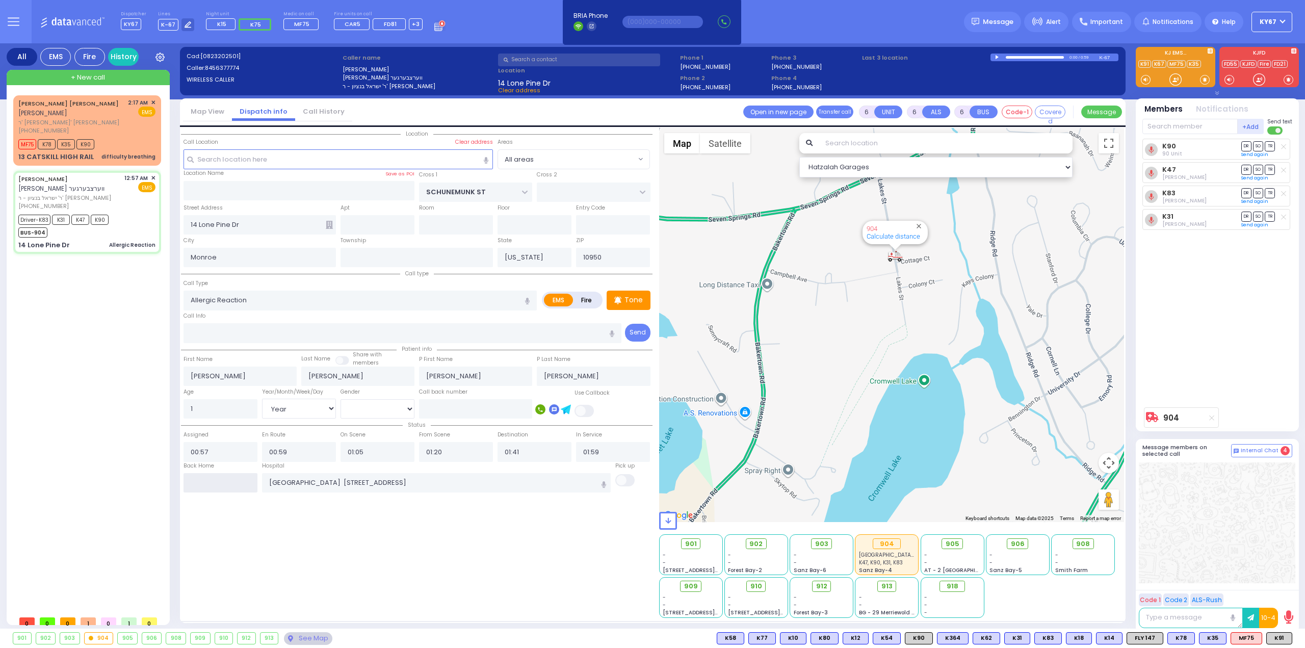
click at [207, 478] on input "text" at bounding box center [221, 482] width 74 height 19
type input "02:21"
select select
radio input "true"
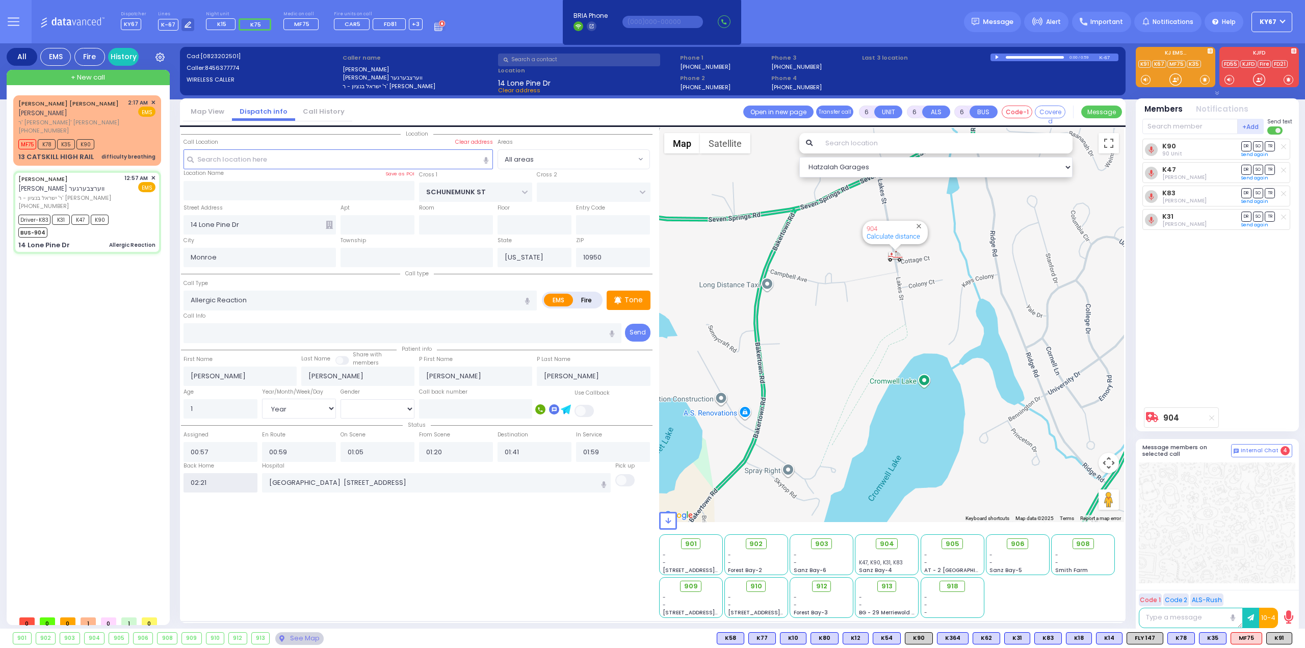
select select
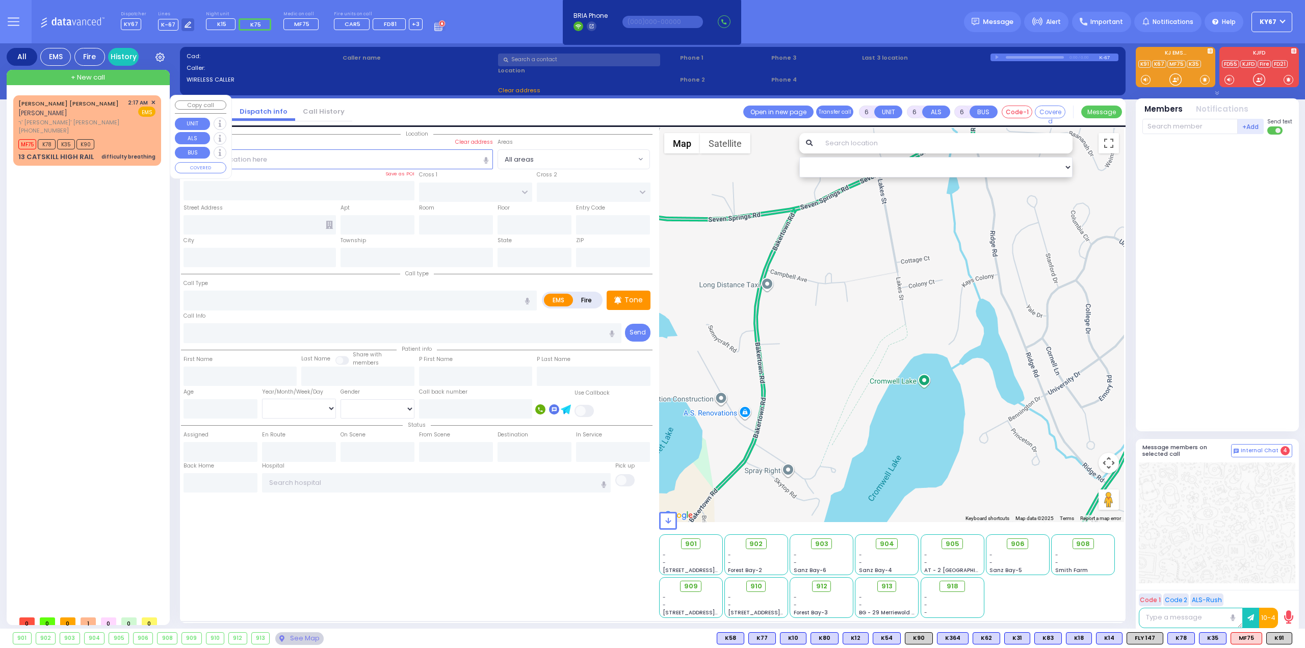
click at [123, 124] on span "ר' יעקב נפתלי - ר' משה אלי' גראס" at bounding box center [71, 122] width 106 height 9
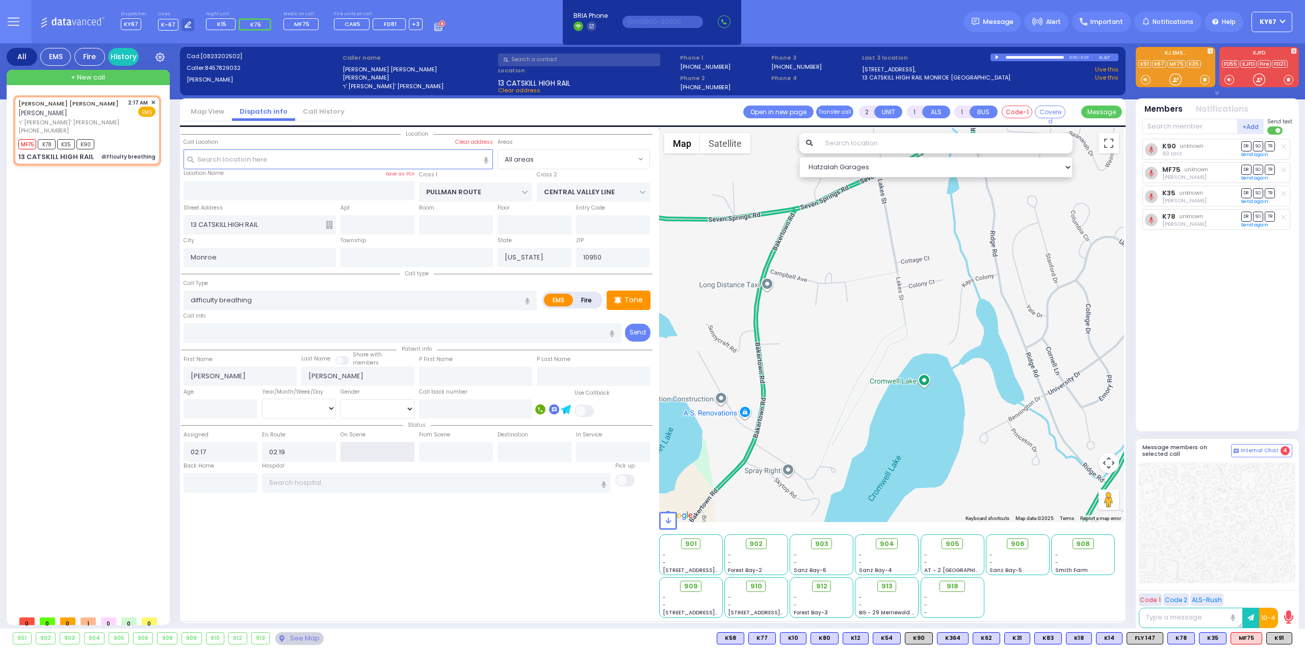
click at [364, 449] on input "text" at bounding box center [378, 451] width 74 height 19
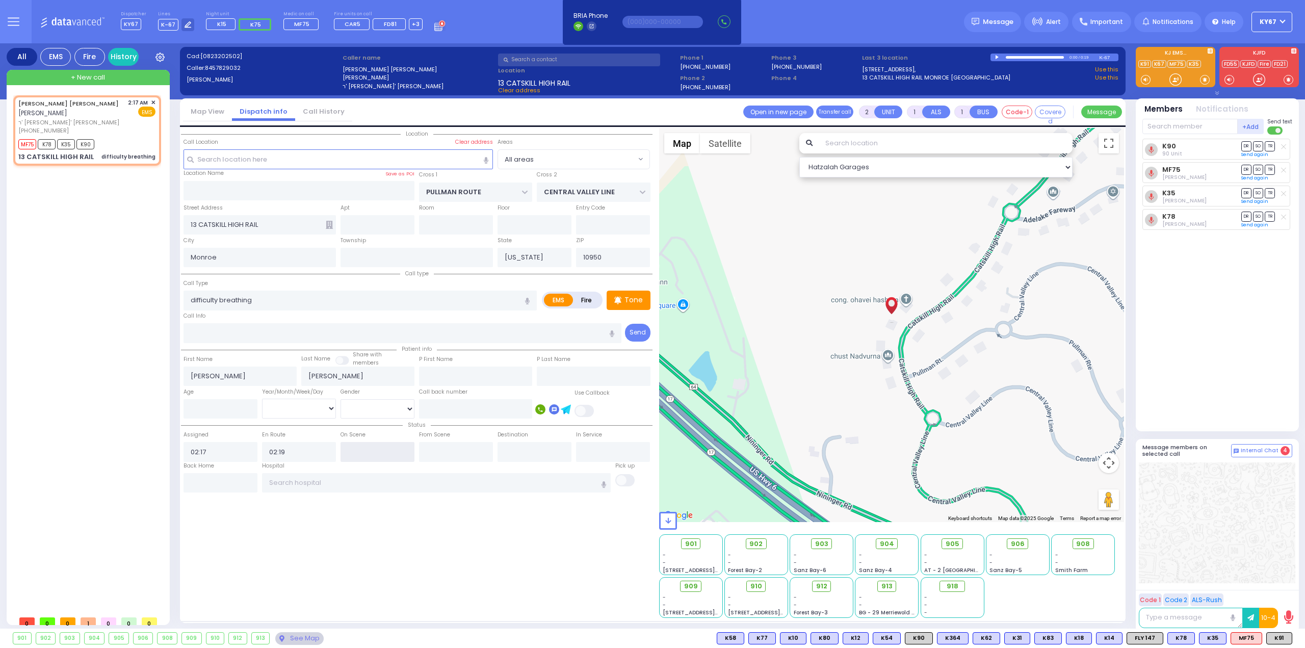
click at [364, 447] on input "text" at bounding box center [378, 451] width 74 height 19
click at [381, 522] on div "Location All areas" at bounding box center [417, 373] width 472 height 490
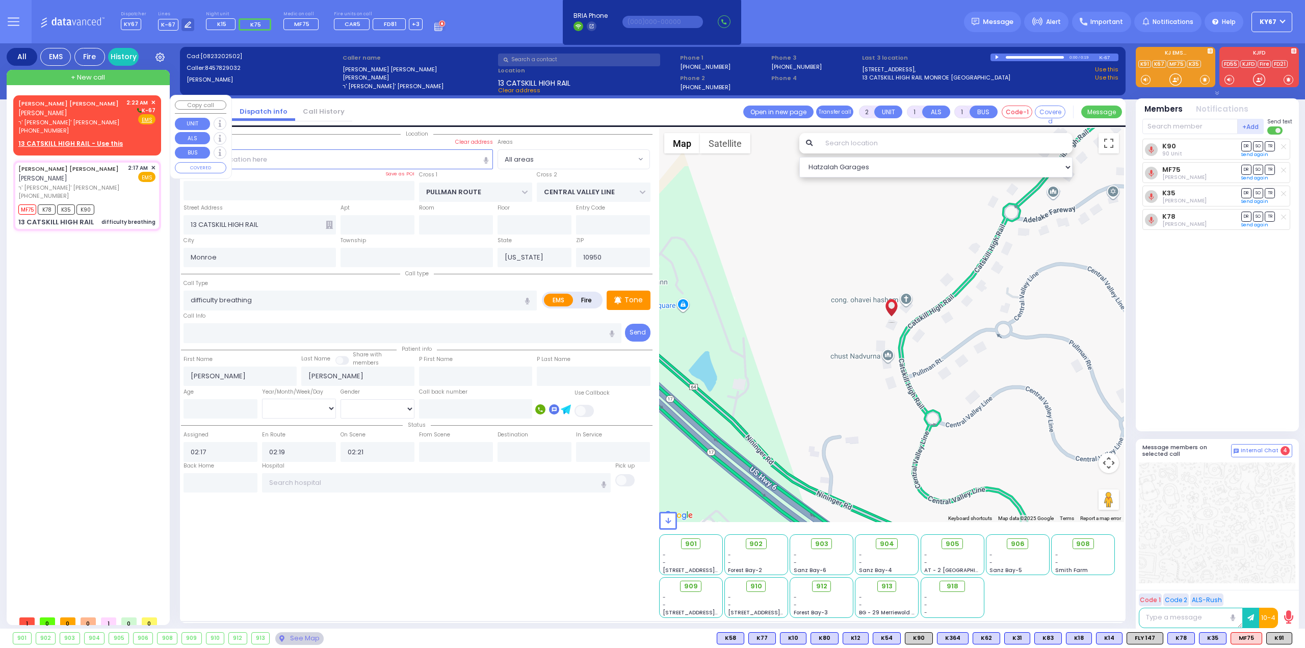
click at [153, 100] on span "✕" at bounding box center [153, 102] width 5 height 9
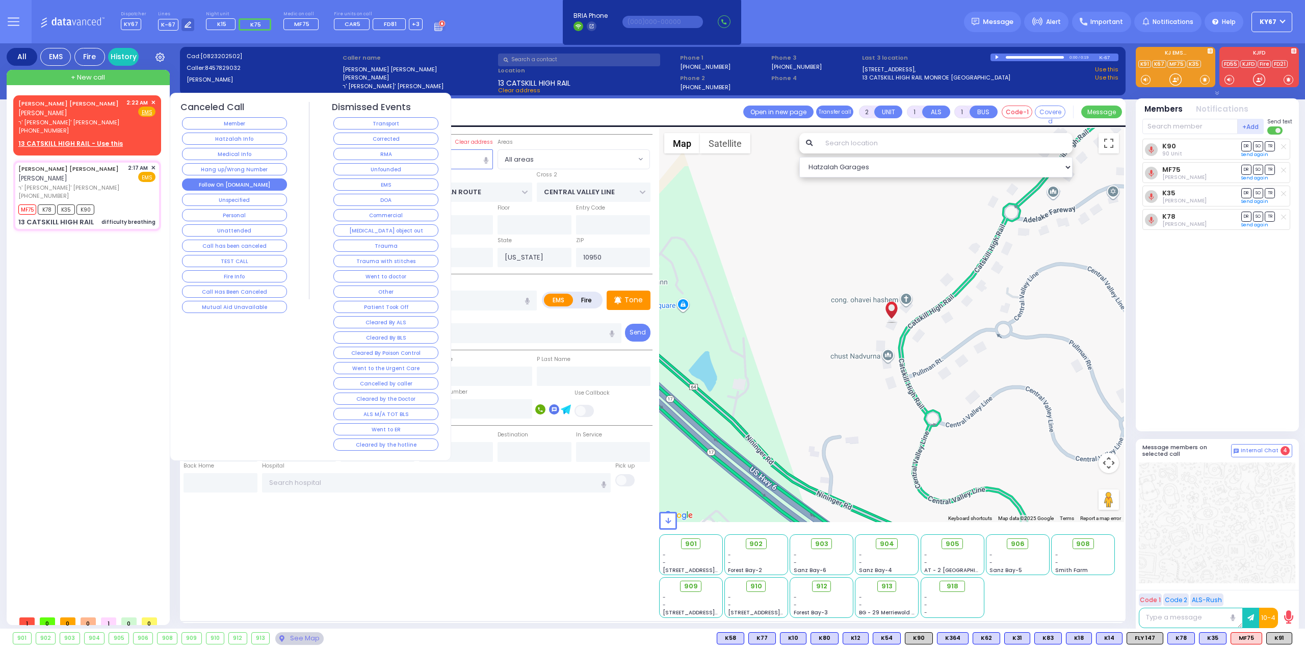
click at [240, 182] on button "Follow On [DOMAIN_NAME]" at bounding box center [234, 184] width 105 height 12
